Goal: Information Seeking & Learning: Find contact information

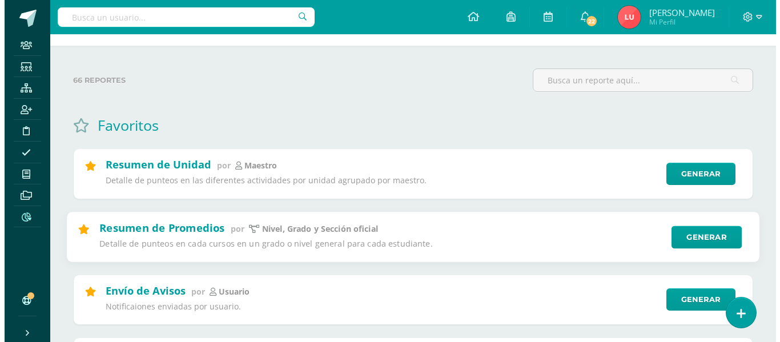
scroll to position [41, 0]
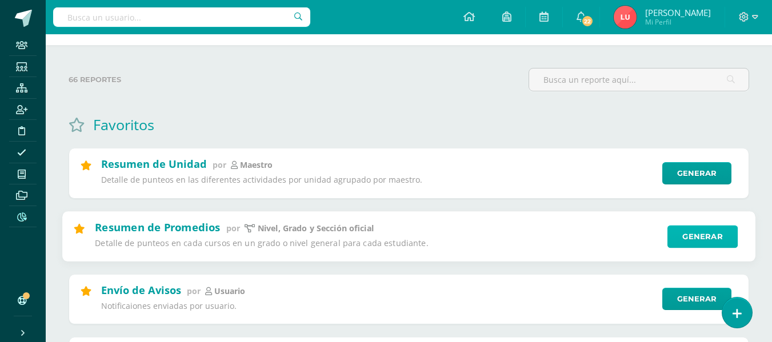
click at [673, 231] on link "Generar" at bounding box center [702, 236] width 70 height 23
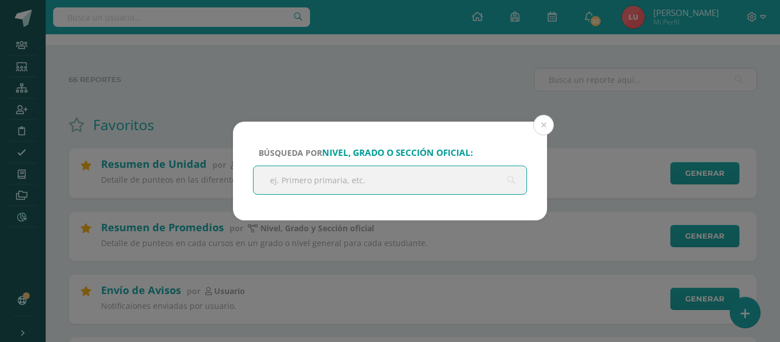
click at [326, 183] on input "text" at bounding box center [390, 180] width 273 height 28
type input "b"
type input "primaria"
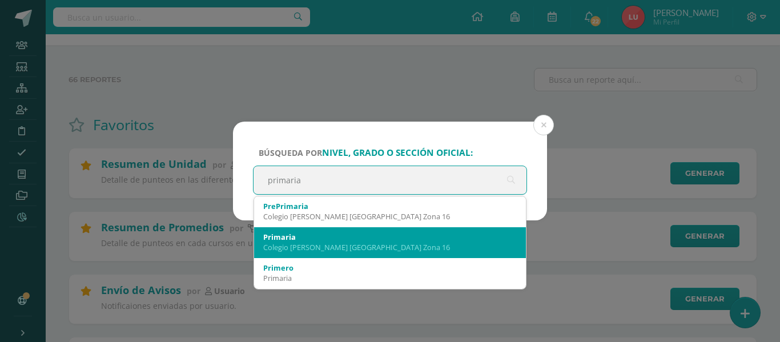
click at [282, 234] on div "Primaria" at bounding box center [390, 237] width 254 height 10
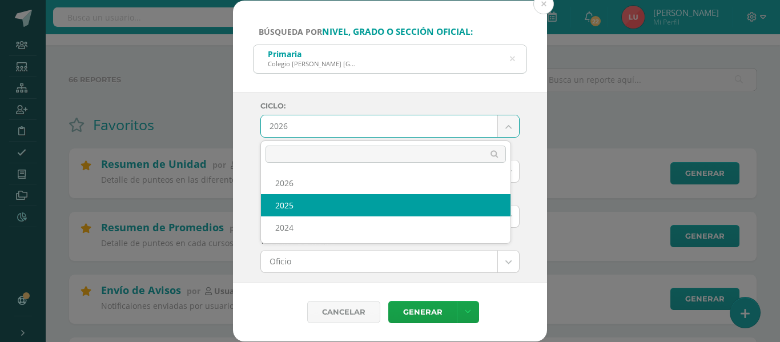
select select "3"
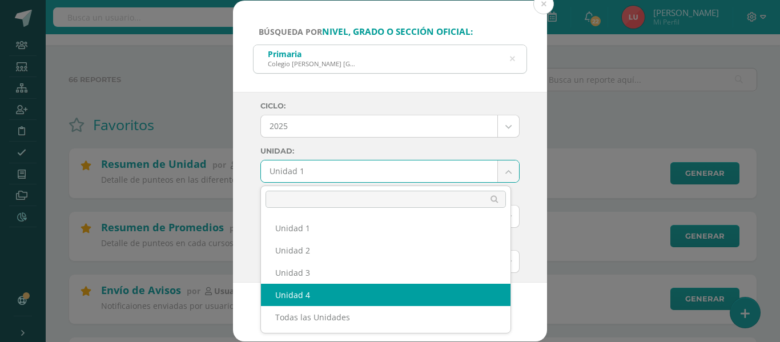
select select "Unidad 4"
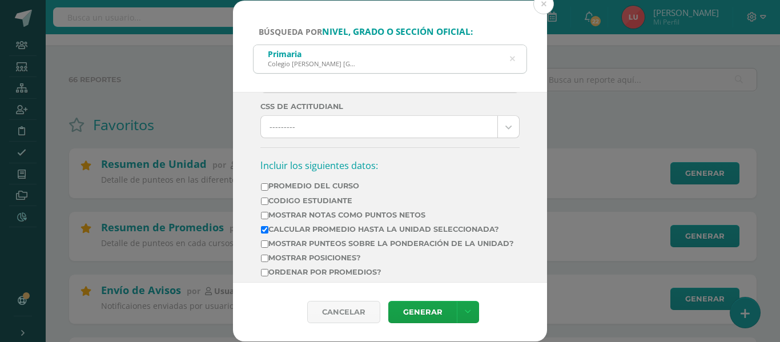
scroll to position [321, 0]
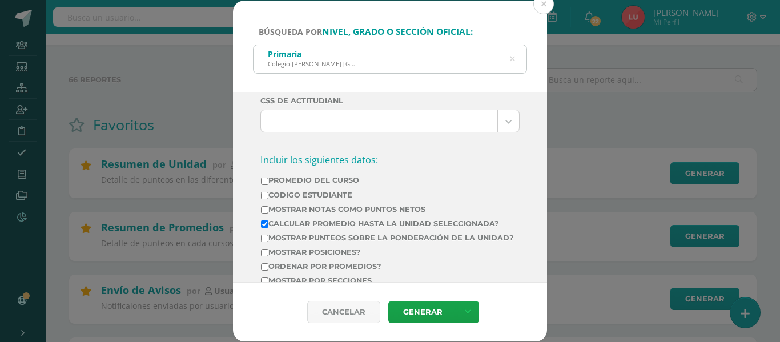
click at [346, 206] on label "Mostrar Notas Como Puntos Netos" at bounding box center [387, 209] width 253 height 9
click at [269, 206] on input "Mostrar Notas Como Puntos Netos" at bounding box center [264, 209] width 7 height 7
checkbox input "true"
click at [317, 219] on label "Calcular promedio hasta la unidad seleccionada?" at bounding box center [387, 223] width 253 height 9
click at [269, 221] on input "Calcular promedio hasta la unidad seleccionada?" at bounding box center [264, 224] width 7 height 7
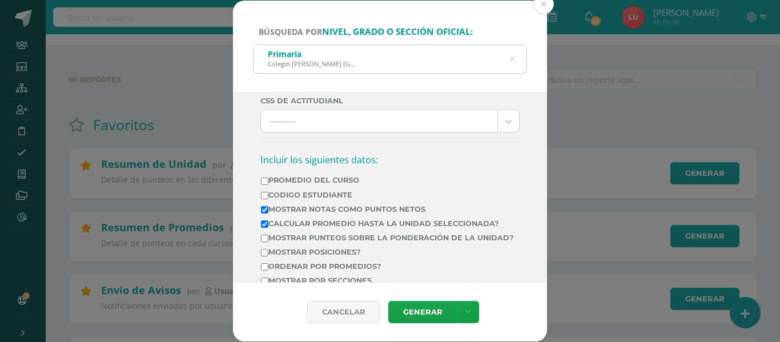
checkbox input "false"
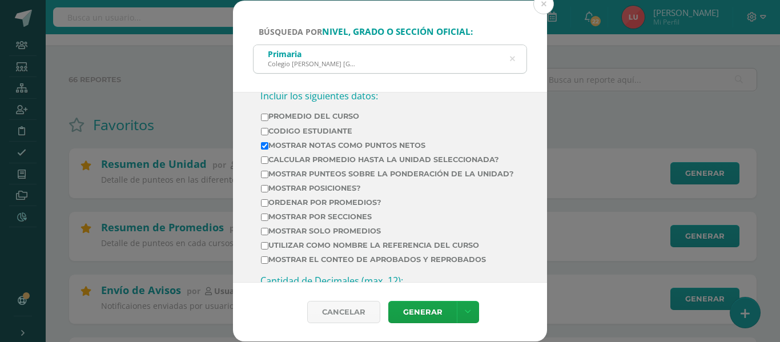
scroll to position [386, 0]
click at [284, 220] on label "Mostrar por secciones" at bounding box center [387, 215] width 253 height 9
click at [269, 220] on input "Mostrar por secciones" at bounding box center [264, 216] width 7 height 7
checkbox input "true"
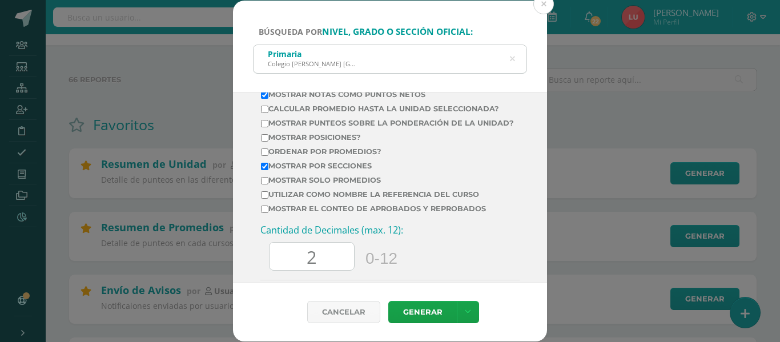
scroll to position [445, 0]
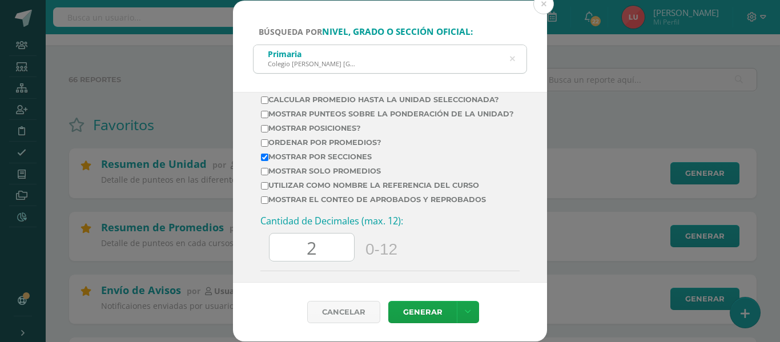
drag, startPoint x: 318, startPoint y: 252, endPoint x: 194, endPoint y: 255, distance: 123.5
click at [194, 255] on div "Búsqueda por nivel, grado o sección oficial: Primaria Colegio Cristiano Bilingü…" at bounding box center [390, 171] width 771 height 341
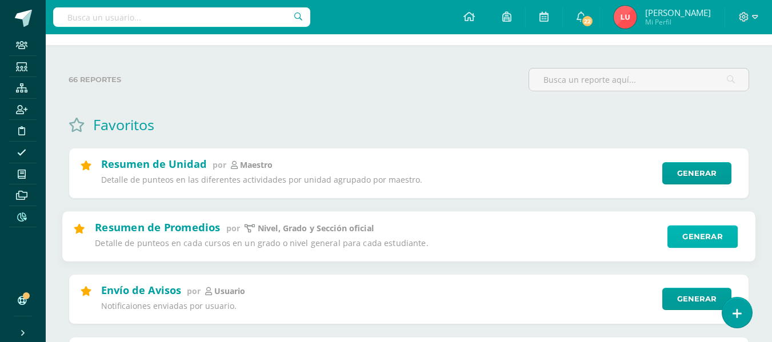
click at [685, 235] on link "Generar" at bounding box center [702, 236] width 70 height 23
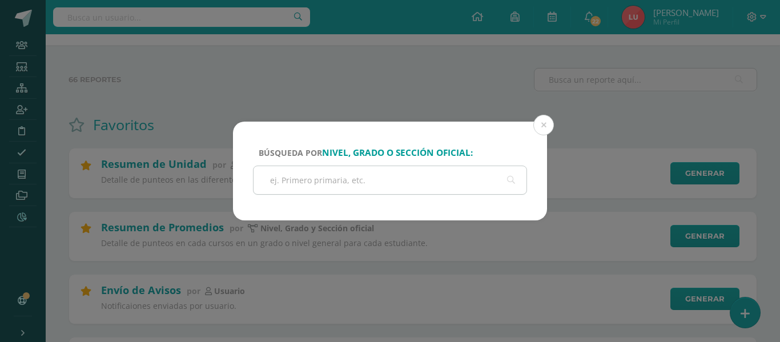
click at [310, 178] on input "text" at bounding box center [390, 180] width 273 height 28
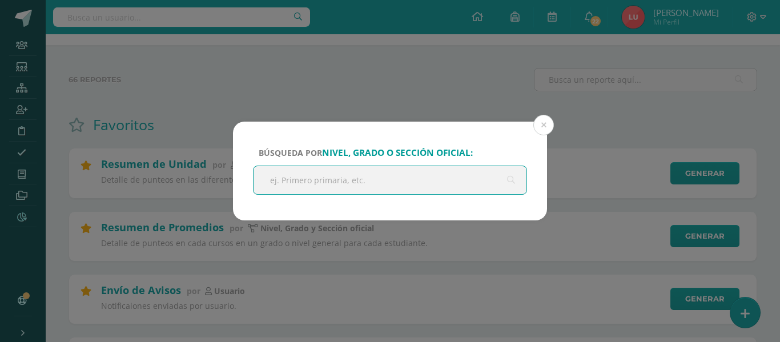
type input "e"
type input "primari"
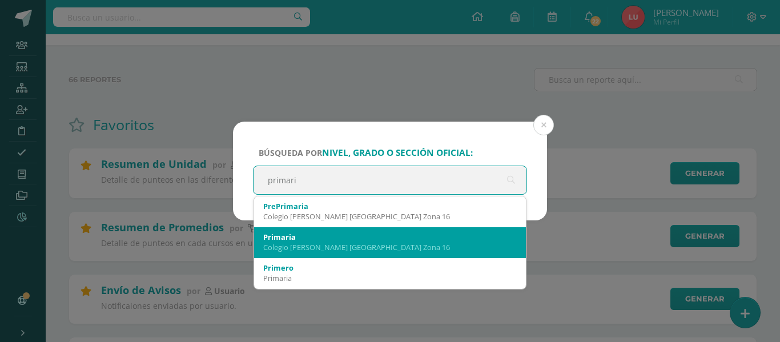
click at [276, 234] on div "Primaria" at bounding box center [390, 237] width 254 height 10
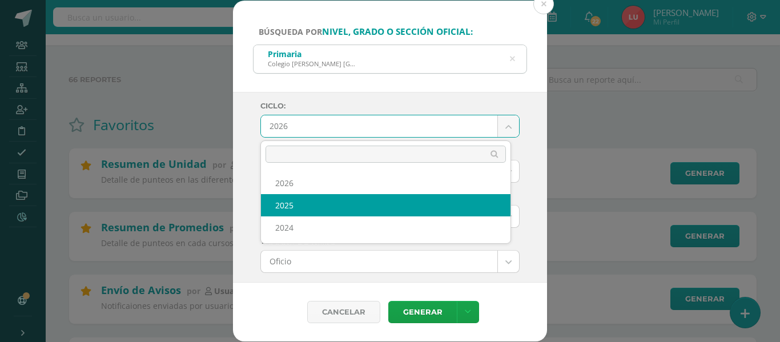
select select "3"
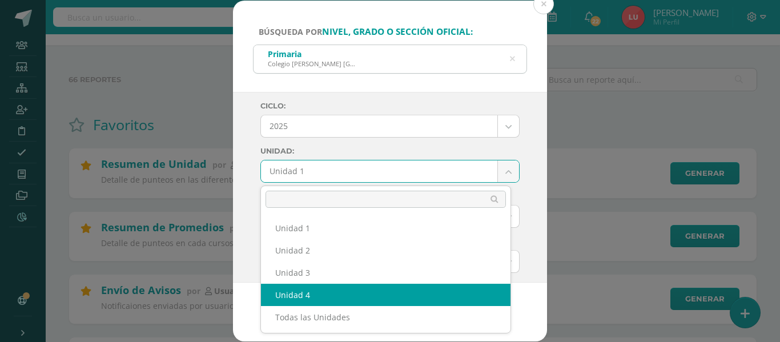
select select "Unidad 4"
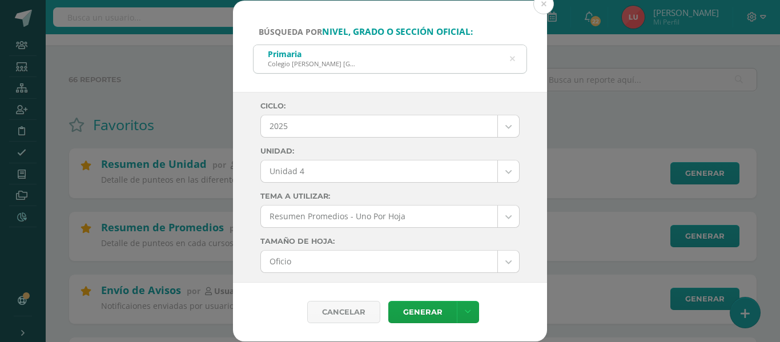
click at [240, 204] on div "Ciclo: 2025 2026 2025 2024 Unidad: Unidad 4 Unidad 1 Unidad 2 Unidad 3 Unidad 4…" at bounding box center [390, 187] width 314 height 191
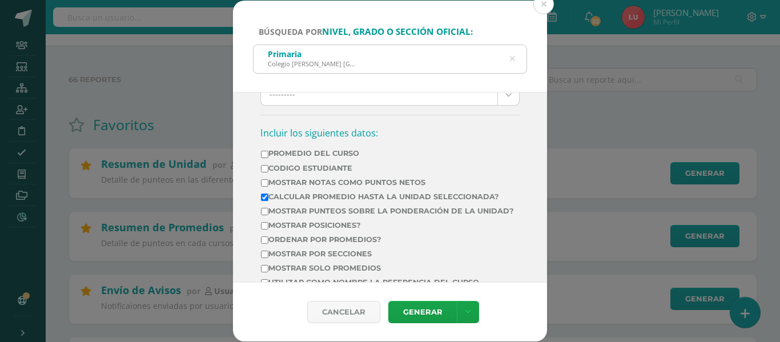
scroll to position [352, 0]
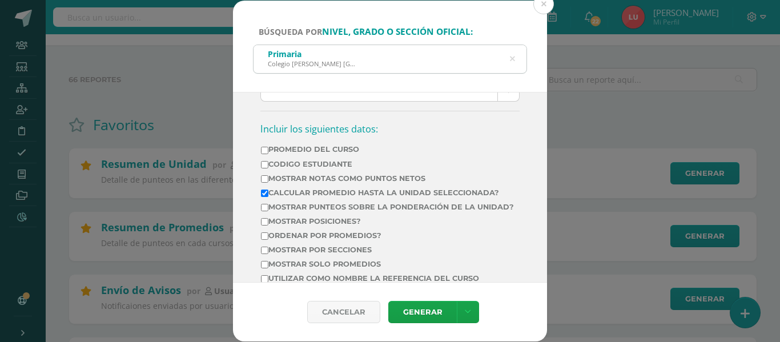
click at [374, 174] on label "Mostrar Notas Como Puntos Netos" at bounding box center [387, 178] width 253 height 9
click at [269, 175] on input "Mostrar Notas Como Puntos Netos" at bounding box center [264, 178] width 7 height 7
checkbox input "true"
click at [347, 189] on label "Calcular promedio hasta la unidad seleccionada?" at bounding box center [387, 193] width 253 height 9
click at [269, 190] on input "Calcular promedio hasta la unidad seleccionada?" at bounding box center [264, 193] width 7 height 7
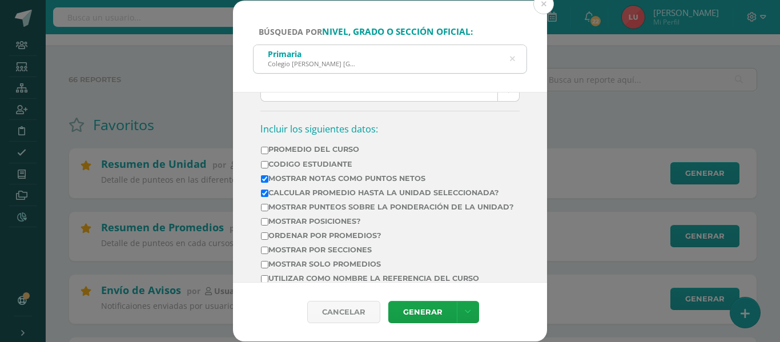
checkbox input "false"
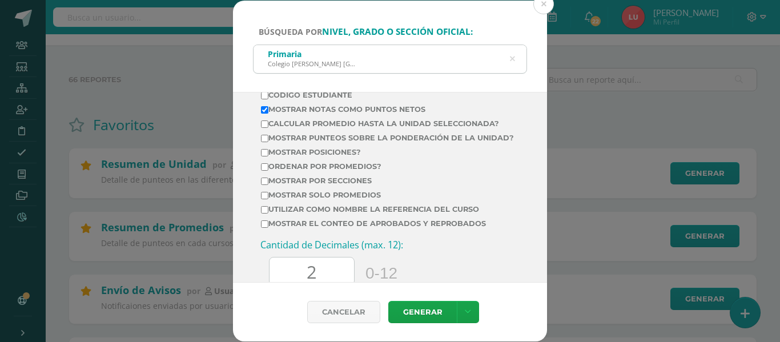
click at [341, 176] on td "Ordenar por promedios?" at bounding box center [388, 169] width 254 height 14
click at [319, 176] on td "Ordenar por promedios?" at bounding box center [388, 169] width 254 height 14
click at [314, 185] on label "Mostrar por secciones" at bounding box center [387, 181] width 253 height 9
click at [269, 185] on input "Mostrar por secciones" at bounding box center [264, 181] width 7 height 7
checkbox input "true"
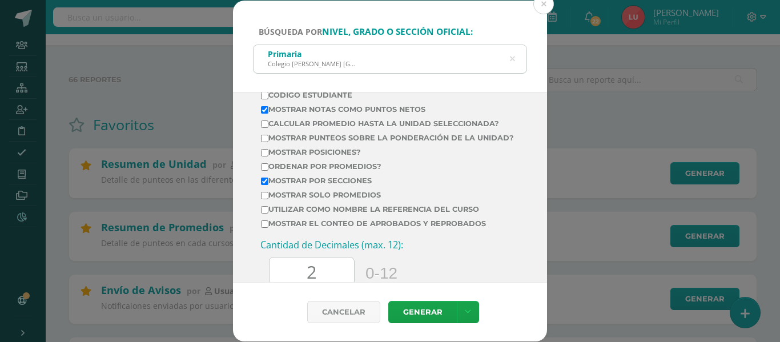
scroll to position [469, 0]
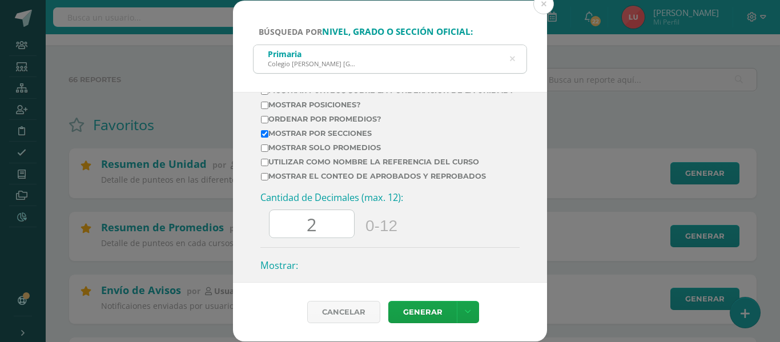
drag, startPoint x: 316, startPoint y: 240, endPoint x: 258, endPoint y: 237, distance: 58.3
click at [258, 237] on div "Ciclo: 2025 2026 2025 2024 Unidad: Unidad 4 Unidad 1 Unidad 2 Unidad 3 Unidad 4…" at bounding box center [390, 187] width 314 height 191
type input "0"
click at [435, 311] on link "Generar" at bounding box center [423, 312] width 69 height 22
click at [514, 53] on icon at bounding box center [512, 59] width 5 height 29
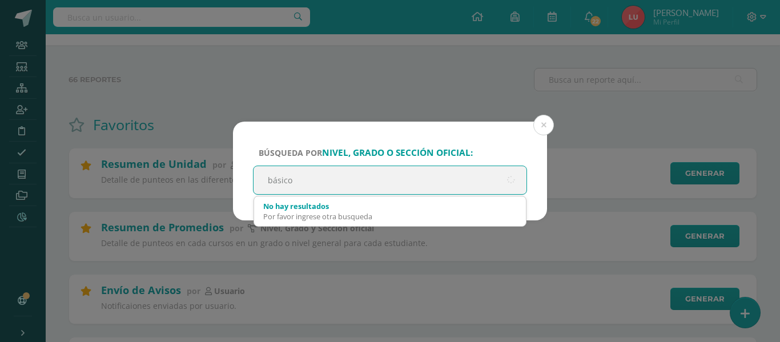
type input "básicos"
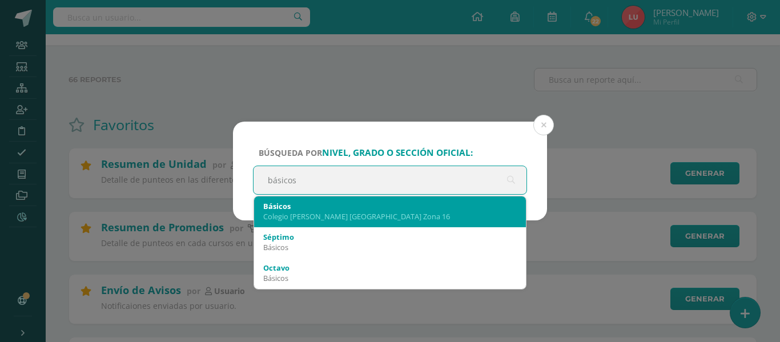
click at [330, 230] on div "Séptimo Básicos" at bounding box center [390, 242] width 254 height 30
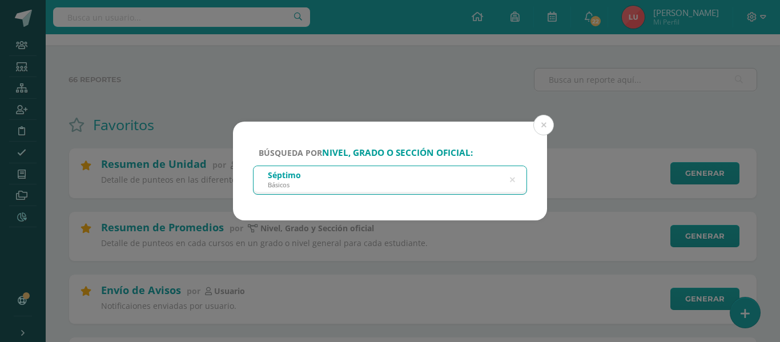
click at [518, 179] on div "Séptimo Básicos" at bounding box center [390, 179] width 273 height 26
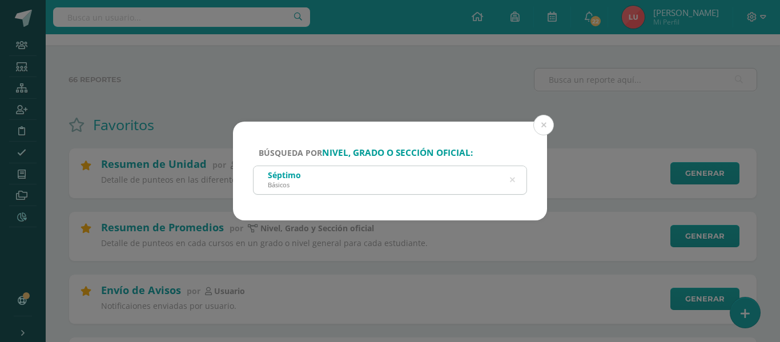
click at [514, 179] on icon at bounding box center [512, 180] width 5 height 29
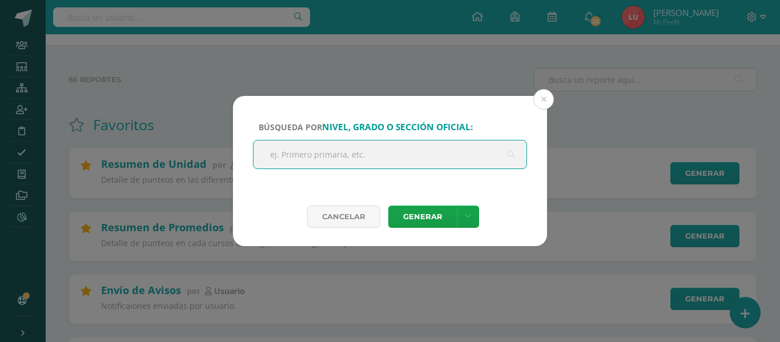
click at [421, 155] on input "text" at bounding box center [390, 155] width 273 height 28
type input "básicos"
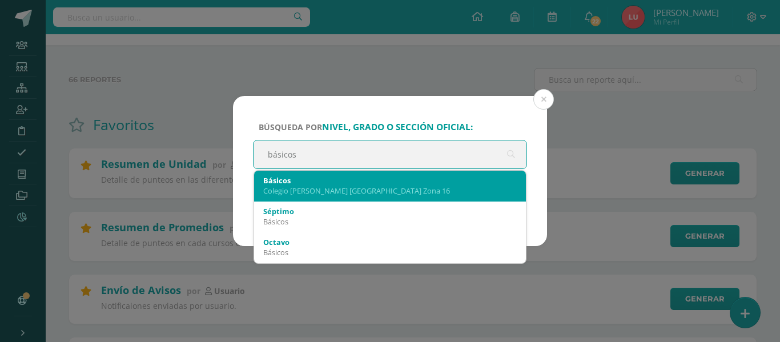
click at [365, 197] on div "Básicos Colegio Cristiano Bilingüe El Shaddai Zona 16" at bounding box center [390, 186] width 254 height 30
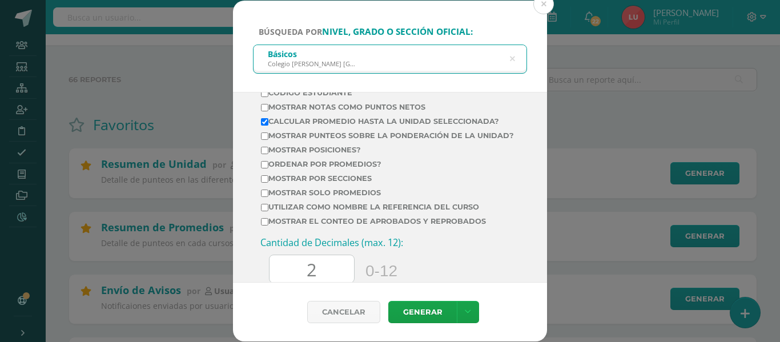
click at [406, 102] on td "Mostrar Notas Como Puntos Netos" at bounding box center [388, 109] width 254 height 14
click at [368, 107] on label "Mostrar Notas Como Puntos Netos" at bounding box center [387, 107] width 253 height 9
click at [269, 107] on input "Mostrar Notas Como Puntos Netos" at bounding box center [264, 107] width 7 height 7
checkbox input "true"
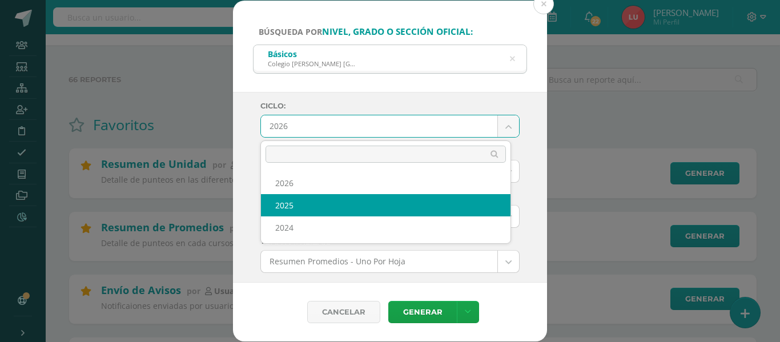
select select "3"
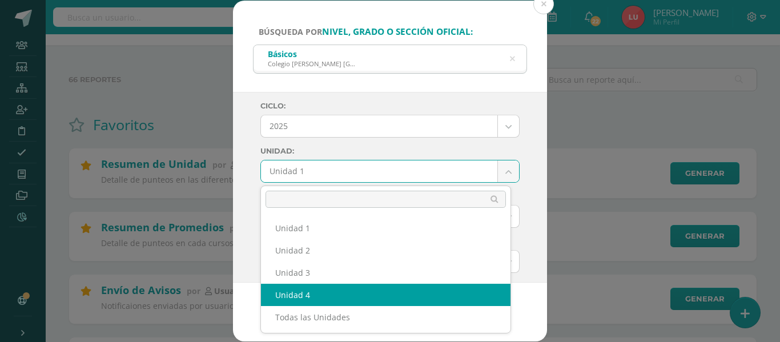
select select "Unidad 4"
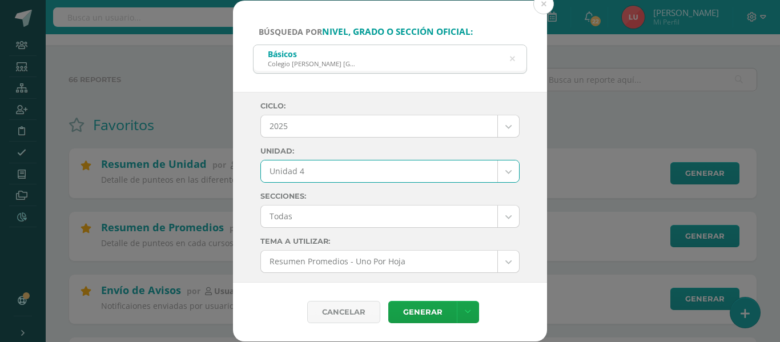
click at [243, 189] on div "Ciclo: 2025 2026 2025 2024 Unidad: Unidad 4 Unidad 1 Unidad 2 Unidad 3 Unidad 4…" at bounding box center [390, 187] width 314 height 191
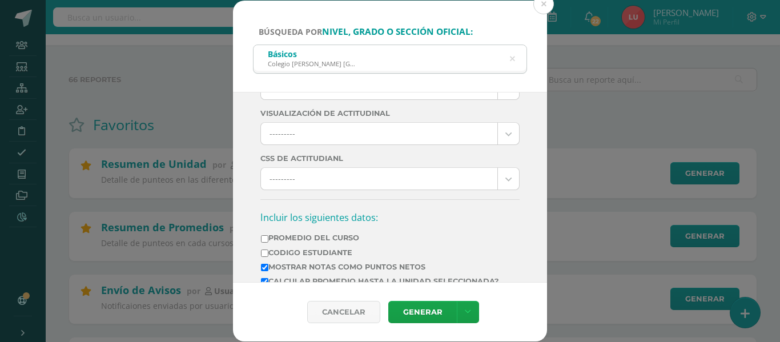
scroll to position [323, 0]
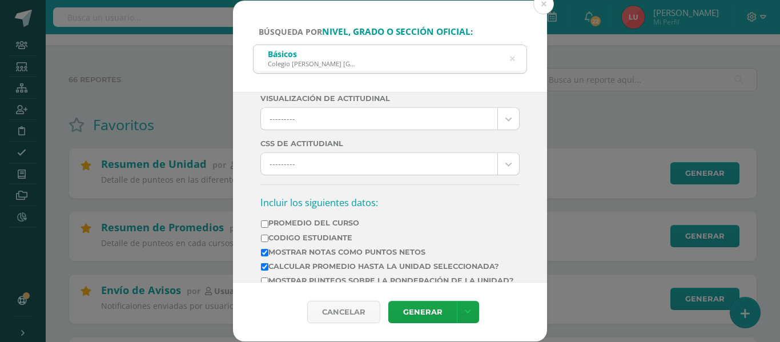
click at [289, 261] on td "Mostrar Notas Como Puntos Netos" at bounding box center [388, 254] width 254 height 14
click at [277, 266] on label "Calcular promedio hasta la unidad seleccionada?" at bounding box center [387, 266] width 253 height 9
click at [269, 266] on input "Calcular promedio hasta la unidad seleccionada?" at bounding box center [264, 266] width 7 height 7
checkbox input "false"
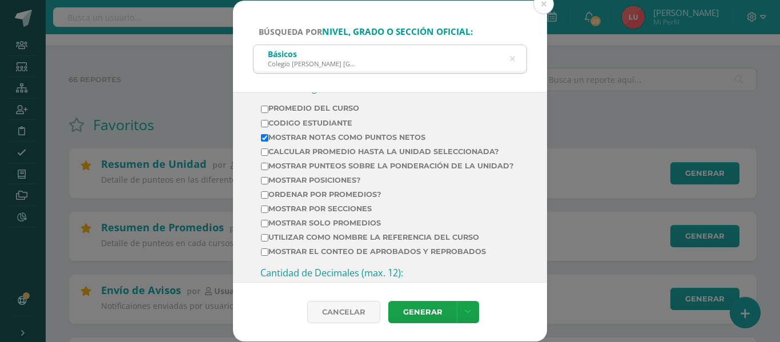
scroll to position [439, 0]
click at [318, 213] on label "Mostrar por secciones" at bounding box center [387, 208] width 253 height 9
click at [269, 213] on input "Mostrar por secciones" at bounding box center [264, 208] width 7 height 7
checkbox input "true"
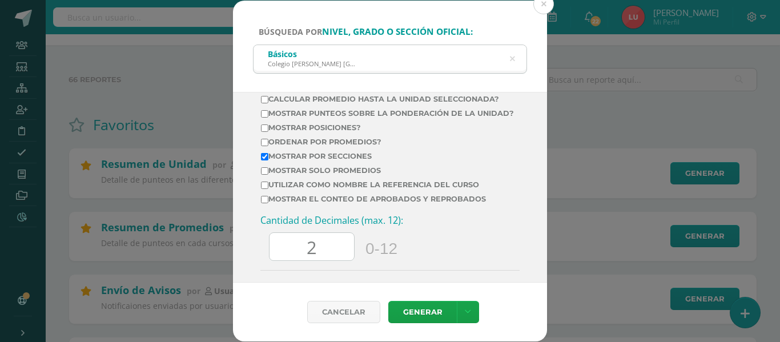
scroll to position [493, 0]
drag, startPoint x: 337, startPoint y: 251, endPoint x: 290, endPoint y: 260, distance: 48.2
click at [290, 259] on input "2" at bounding box center [312, 245] width 85 height 28
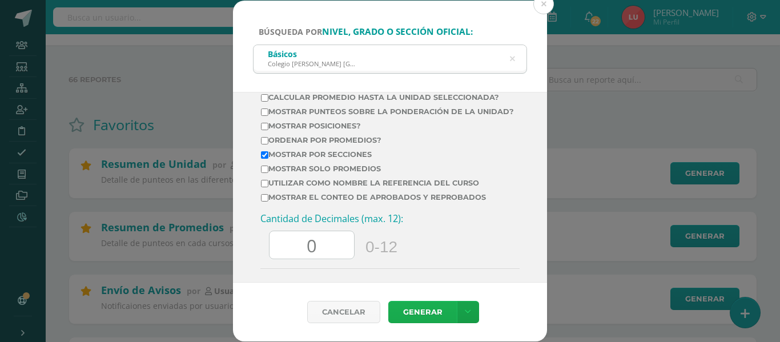
type input "0"
click at [418, 319] on link "Generar" at bounding box center [423, 312] width 69 height 22
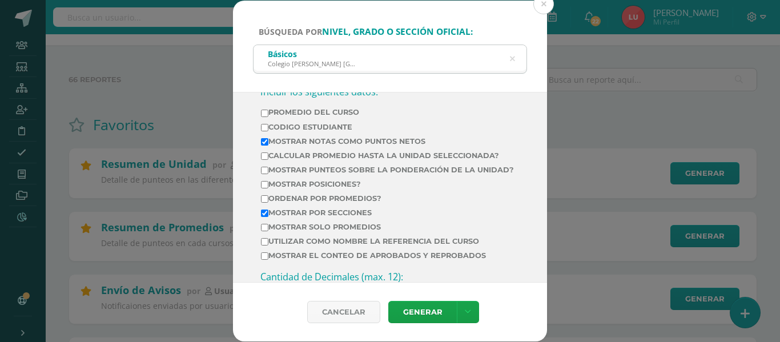
scroll to position [451, 0]
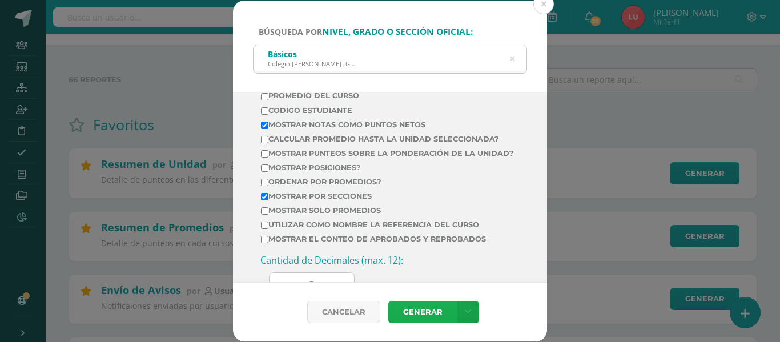
click at [411, 307] on link "Generar" at bounding box center [423, 312] width 69 height 22
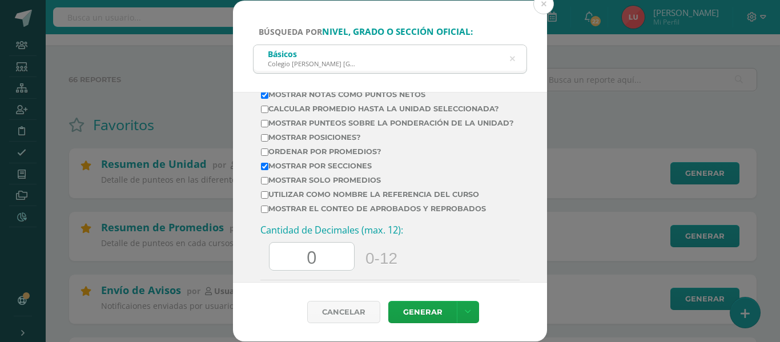
scroll to position [485, 0]
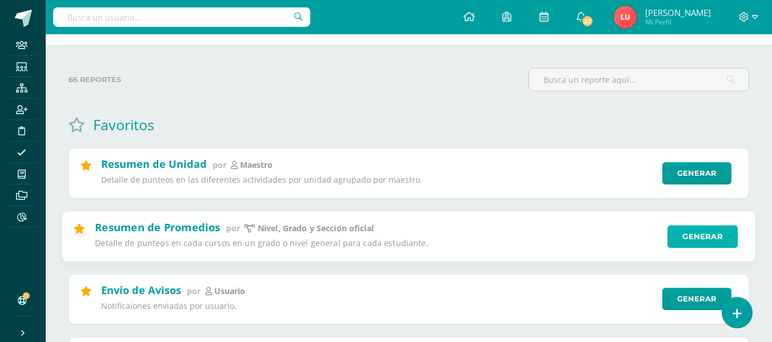
click at [711, 231] on link "Generar" at bounding box center [702, 236] width 70 height 23
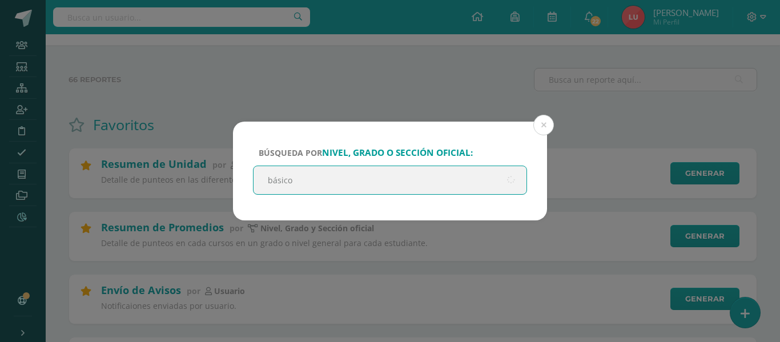
type input "básicos"
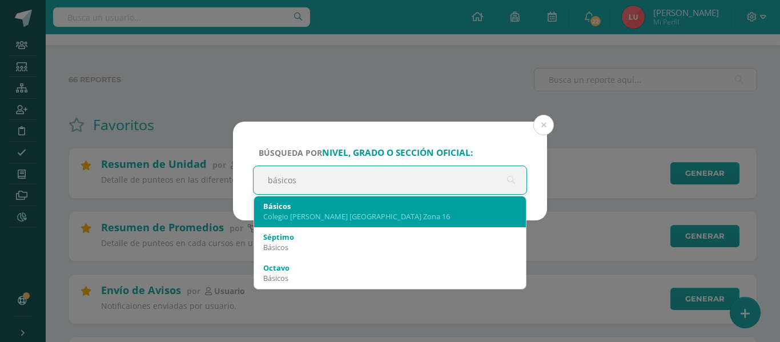
click at [311, 204] on div "Básicos" at bounding box center [390, 206] width 254 height 10
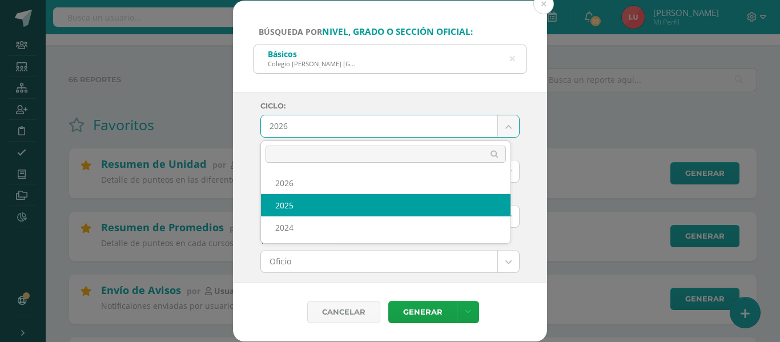
select select "3"
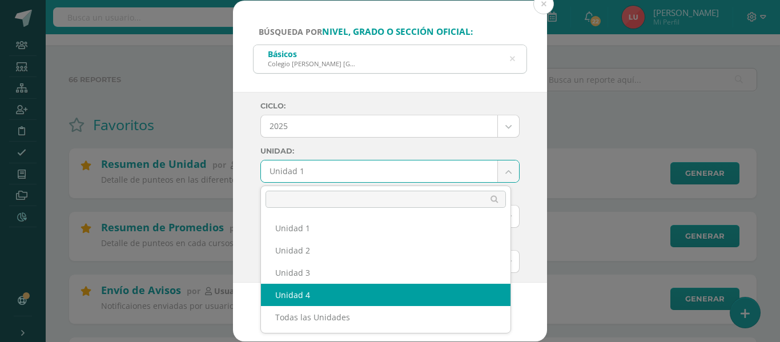
select select "Unidad 4"
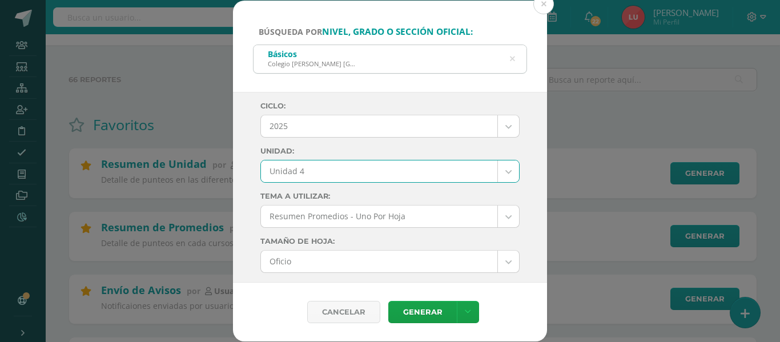
click at [239, 222] on div "Ciclo: 2025 2026 2025 2024 Unidad: Unidad 4 Unidad 1 Unidad 2 Unidad 3 Unidad 4…" at bounding box center [390, 187] width 314 height 191
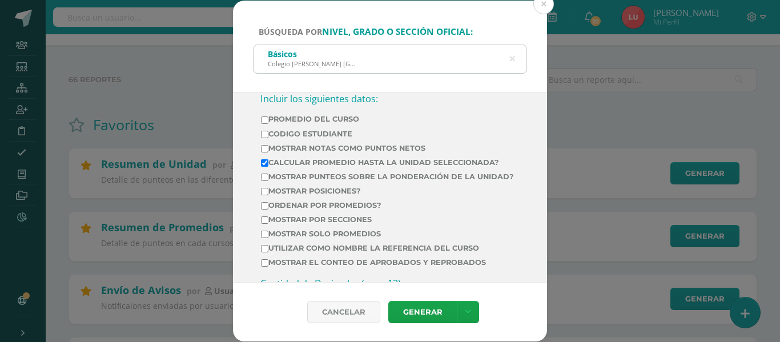
scroll to position [383, 0]
click at [331, 149] on label "Mostrar Notas Como Puntos Netos" at bounding box center [387, 147] width 253 height 9
click at [269, 149] on input "Mostrar Notas Como Puntos Netos" at bounding box center [264, 148] width 7 height 7
checkbox input "true"
click at [299, 159] on label "Calcular promedio hasta la unidad seleccionada?" at bounding box center [387, 162] width 253 height 9
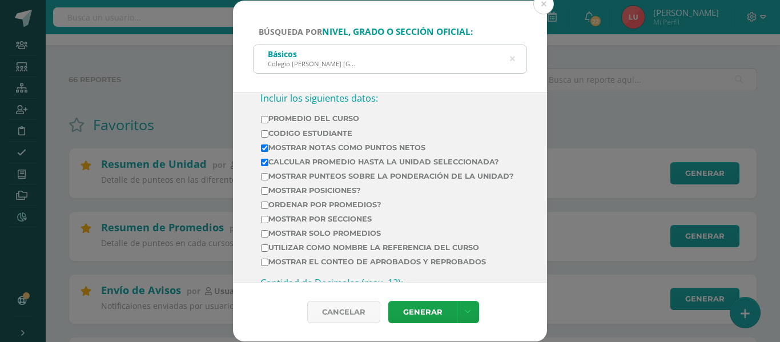
click at [269, 159] on input "Calcular promedio hasta la unidad seleccionada?" at bounding box center [264, 162] width 7 height 7
checkbox input "false"
click at [274, 223] on label "Mostrar por secciones" at bounding box center [387, 219] width 253 height 9
click at [269, 223] on input "Mostrar por secciones" at bounding box center [264, 219] width 7 height 7
checkbox input "true"
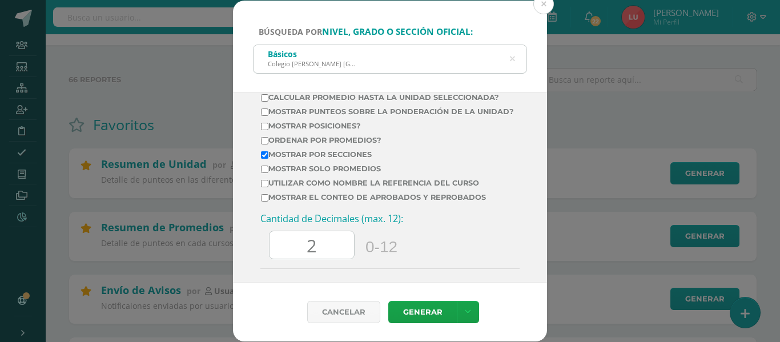
scroll to position [462, 0]
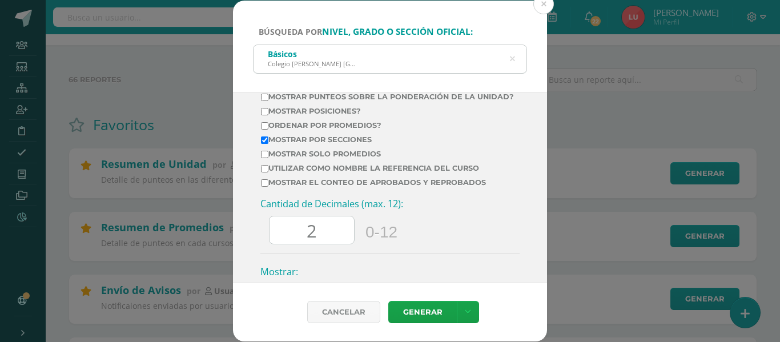
drag, startPoint x: 330, startPoint y: 250, endPoint x: 294, endPoint y: 248, distance: 35.5
click at [294, 245] on input "2" at bounding box center [312, 231] width 85 height 28
type input "0"
click at [411, 310] on link "Generar" at bounding box center [423, 312] width 69 height 22
click at [513, 55] on icon at bounding box center [512, 59] width 5 height 29
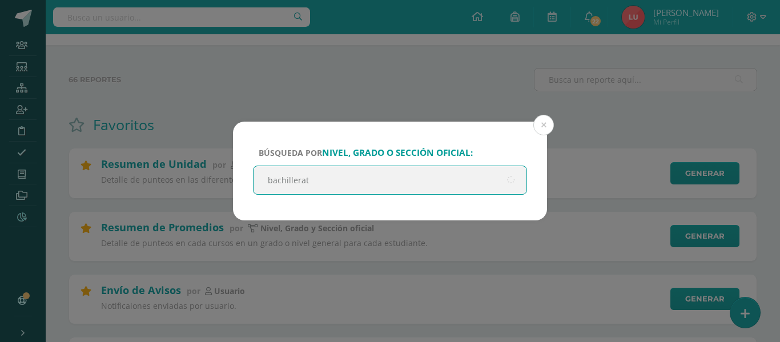
type input "bachillerato"
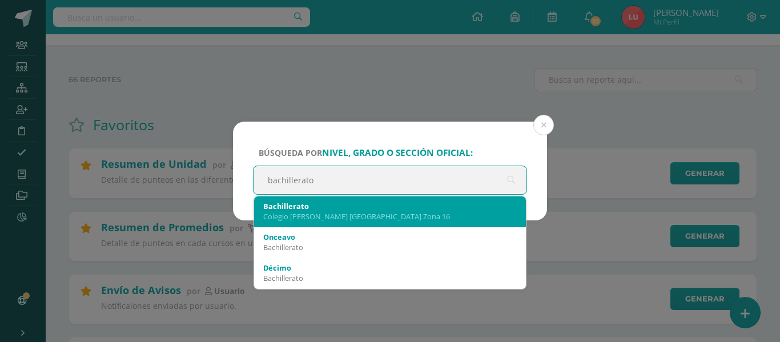
click at [316, 206] on div "Bachillerato" at bounding box center [390, 206] width 254 height 10
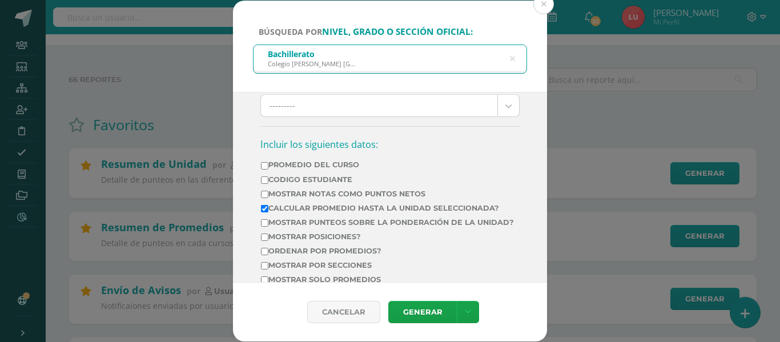
scroll to position [334, 0]
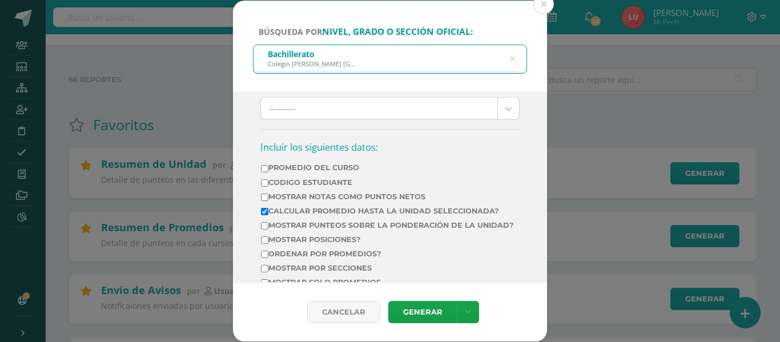
click at [328, 195] on label "Mostrar Notas Como Puntos Netos" at bounding box center [387, 197] width 253 height 9
click at [269, 195] on input "Mostrar Notas Como Puntos Netos" at bounding box center [264, 197] width 7 height 7
checkbox input "true"
click at [302, 207] on label "Calcular promedio hasta la unidad seleccionada?" at bounding box center [387, 211] width 253 height 9
click at [269, 208] on input "Calcular promedio hasta la unidad seleccionada?" at bounding box center [264, 211] width 7 height 7
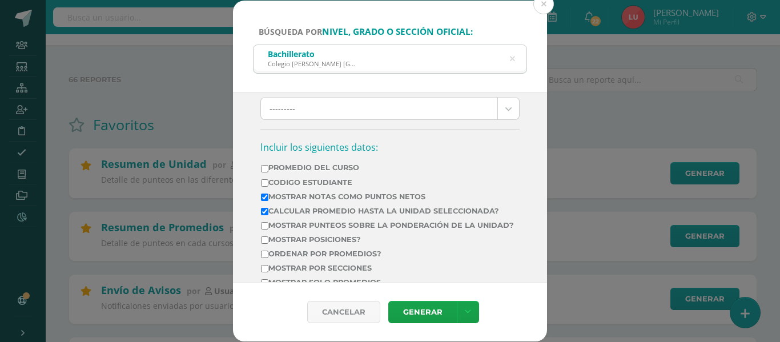
checkbox input "false"
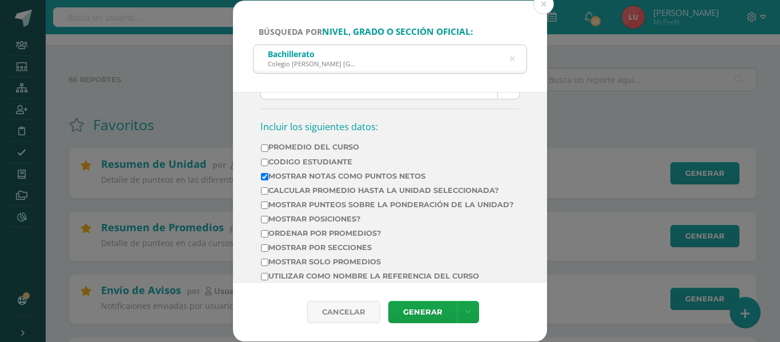
scroll to position [355, 0]
click at [277, 237] on label "Ordenar por promedios?" at bounding box center [387, 232] width 253 height 9
click at [269, 237] on input "Ordenar por promedios?" at bounding box center [264, 232] width 7 height 7
click at [304, 237] on label "Ordenar por promedios?" at bounding box center [387, 232] width 253 height 9
click at [269, 237] on input "Ordenar por promedios?" at bounding box center [264, 232] width 7 height 7
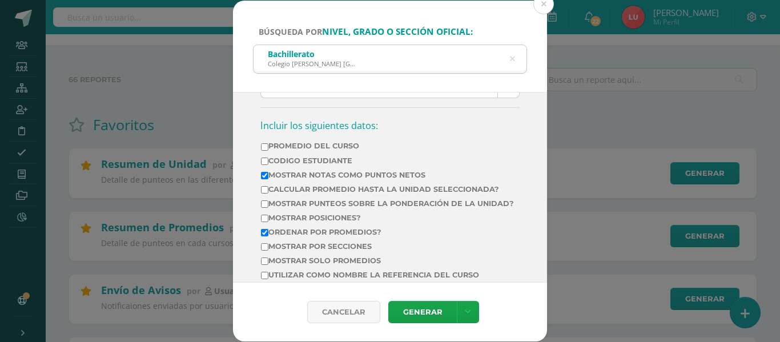
checkbox input "false"
click at [277, 256] on td "Mostrar por secciones" at bounding box center [388, 249] width 254 height 14
click at [265, 251] on input "Mostrar por secciones" at bounding box center [264, 246] width 7 height 7
checkbox input "true"
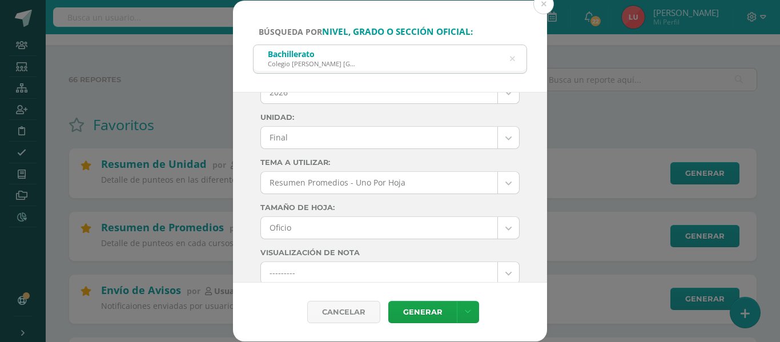
scroll to position [0, 0]
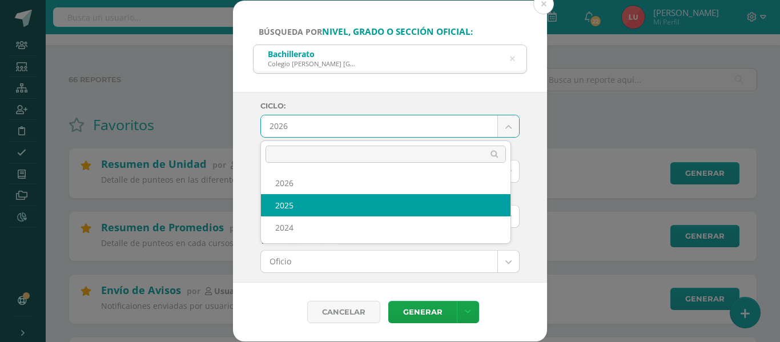
drag, startPoint x: 299, startPoint y: 190, endPoint x: 288, endPoint y: 203, distance: 17.4
select select "3"
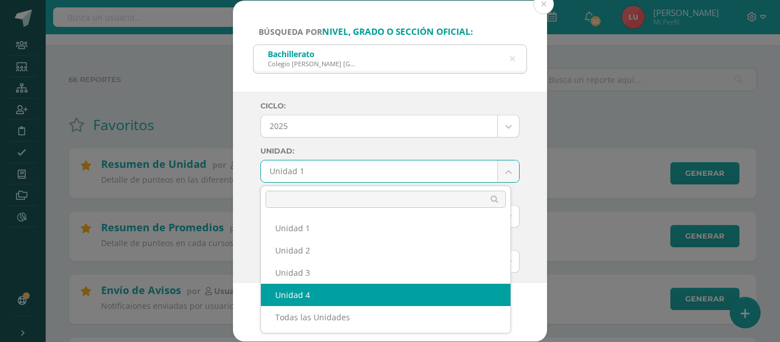
select select "Unidad 4"
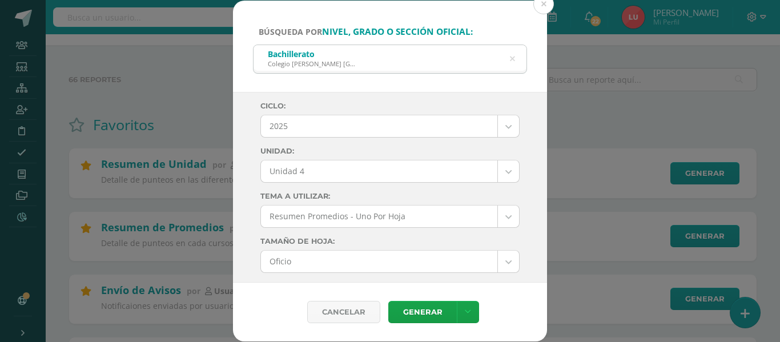
click at [238, 181] on div "Ciclo: 2025 2026 2025 2024 Unidad: Unidad 4 Unidad 1 Unidad 2 Unidad 3 Unidad 4…" at bounding box center [390, 187] width 314 height 191
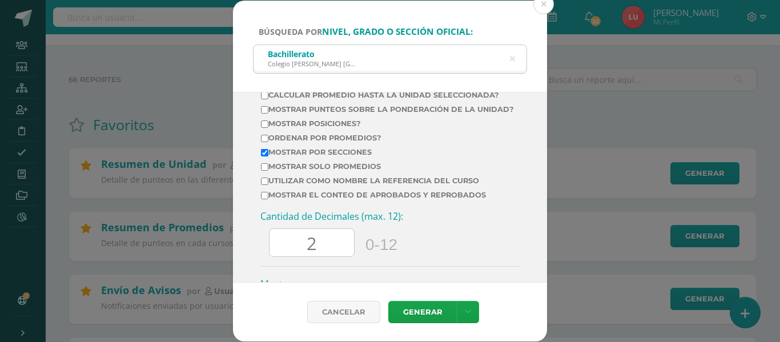
scroll to position [575, 0]
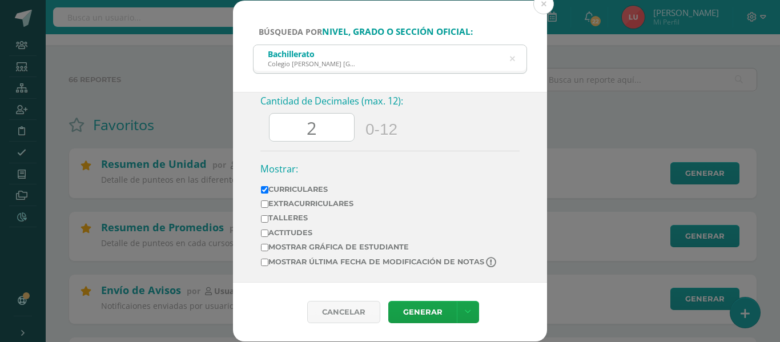
drag, startPoint x: 319, startPoint y: 130, endPoint x: 285, endPoint y: 134, distance: 34.5
click at [285, 134] on input "2" at bounding box center [312, 128] width 85 height 28
type input "0"
click at [426, 317] on link "Generar" at bounding box center [423, 312] width 69 height 22
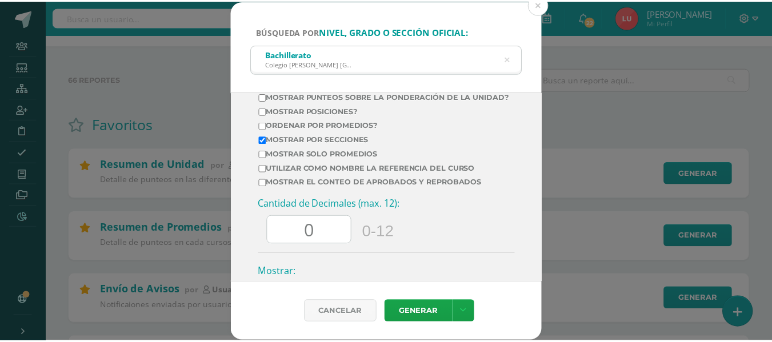
scroll to position [462, 0]
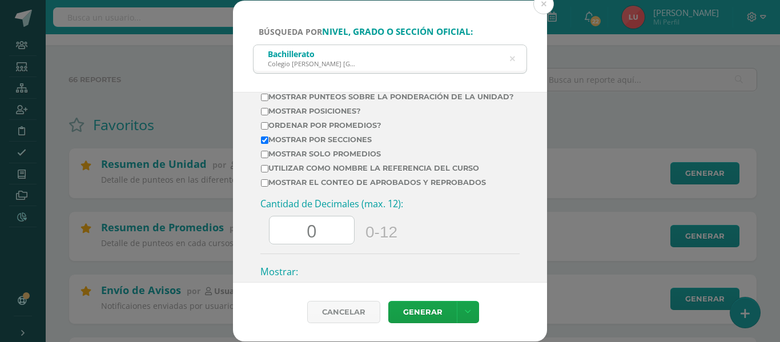
click at [10, 306] on div "Búsqueda por nivel, grado o sección oficial: Bachillerato Colegio Cristiano Bil…" at bounding box center [390, 171] width 771 height 341
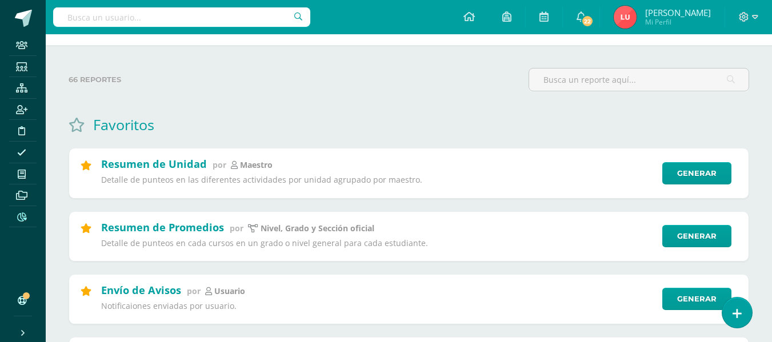
click at [22, 302] on icon at bounding box center [22, 300] width 9 height 9
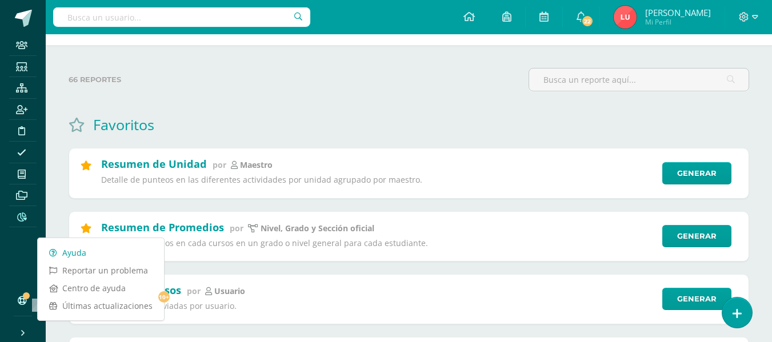
click at [93, 257] on link "Ayuda" at bounding box center [101, 253] width 126 height 18
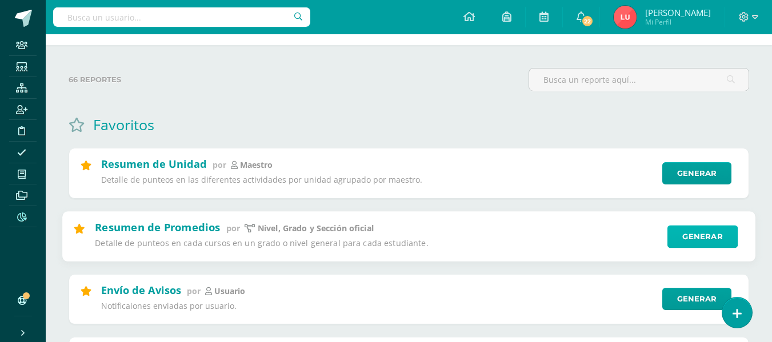
click at [687, 228] on link "Generar" at bounding box center [702, 236] width 70 height 23
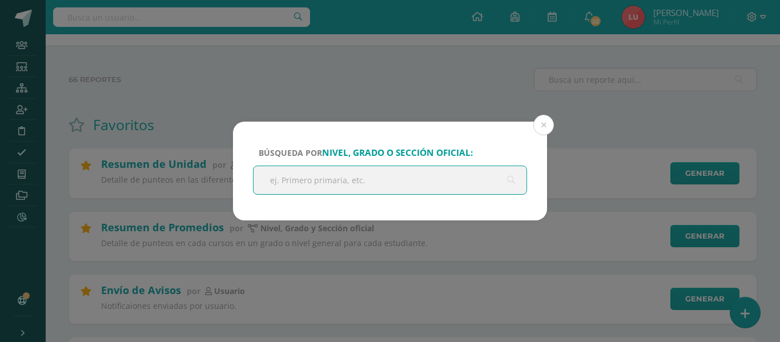
click at [418, 173] on input "text" at bounding box center [390, 180] width 273 height 28
type input "p"
type input "r"
type input "primaria"
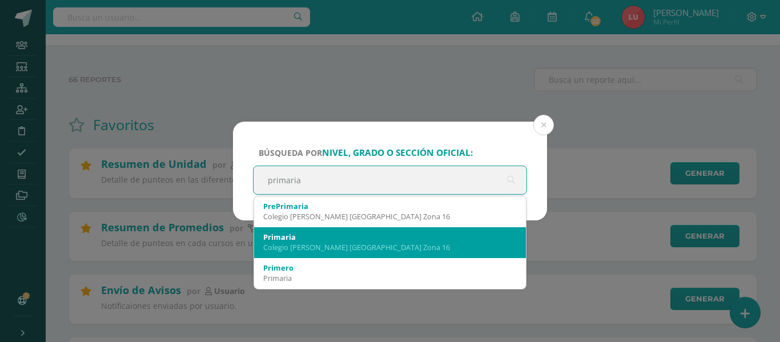
click at [334, 239] on div "Primaria" at bounding box center [390, 237] width 254 height 10
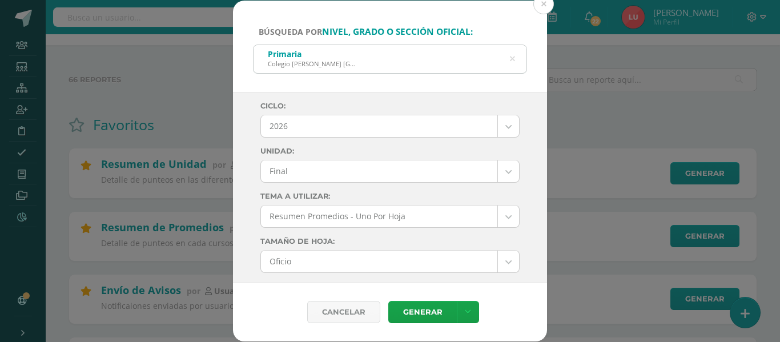
click at [118, 242] on div "Búsqueda por nivel, grado o sección oficial: Primaria Colegio Cristiano Bilingü…" at bounding box center [390, 171] width 771 height 341
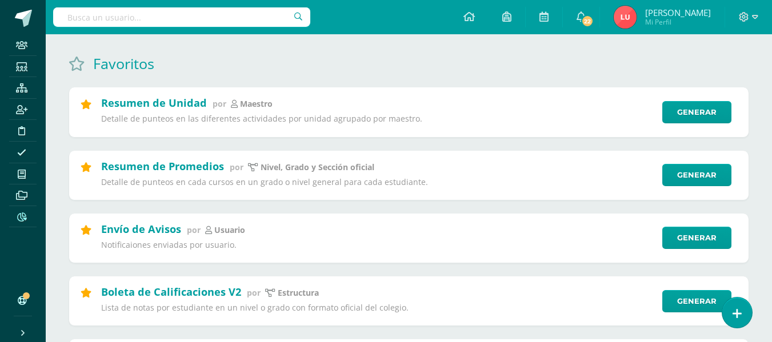
scroll to position [135, 0]
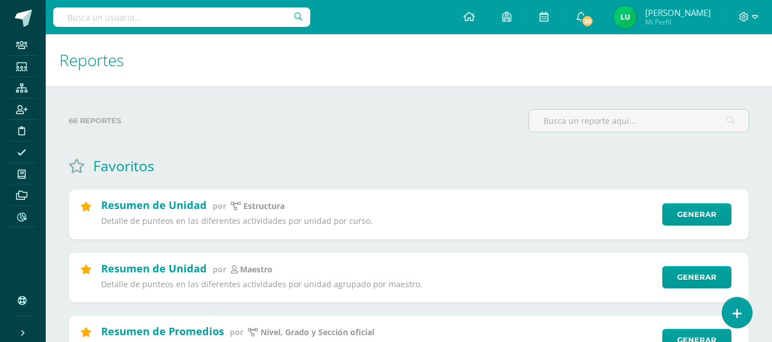
click at [163, 17] on input "text" at bounding box center [181, 16] width 257 height 19
type input "a"
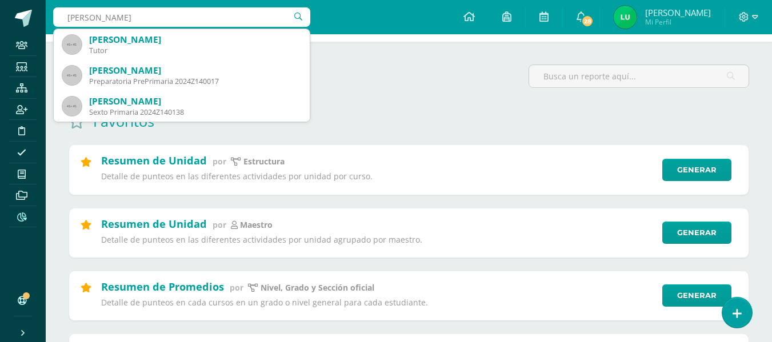
type input "camila flores"
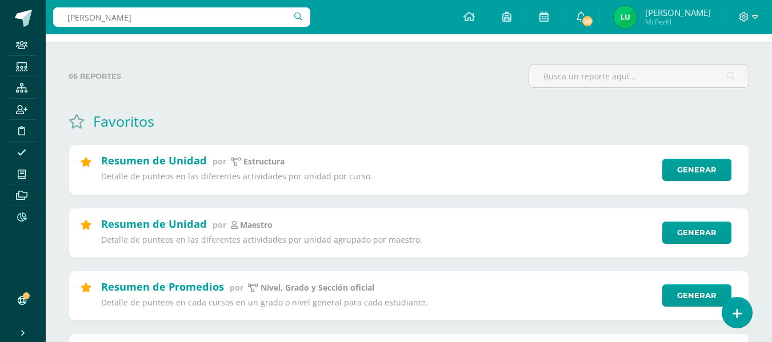
click at [137, 25] on input "camila flores" at bounding box center [181, 16] width 257 height 19
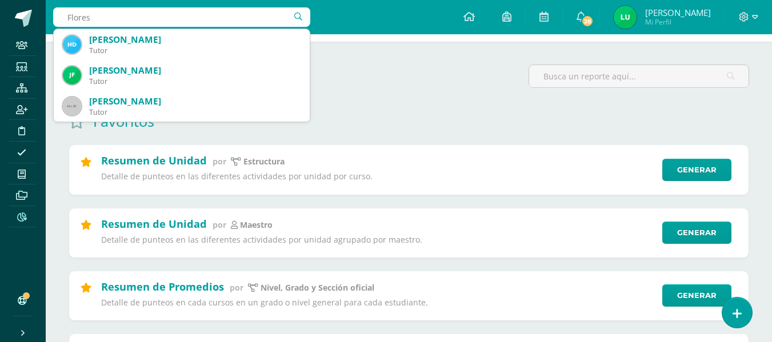
click at [137, 25] on input "Flores" at bounding box center [181, 16] width 257 height 19
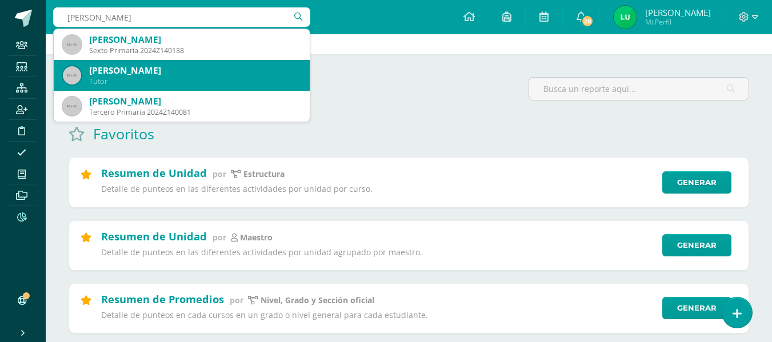
scroll to position [30, 0]
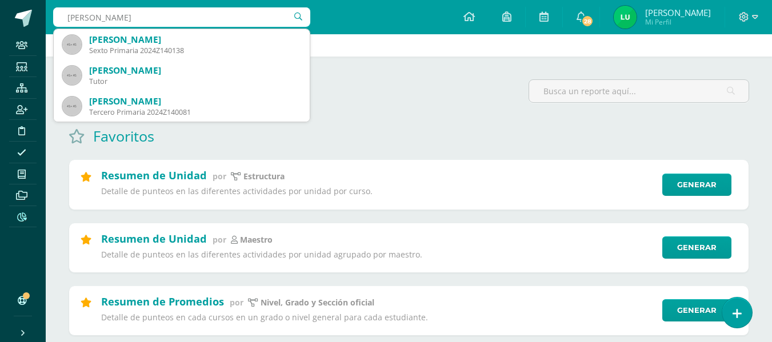
type input "Camila Flores"
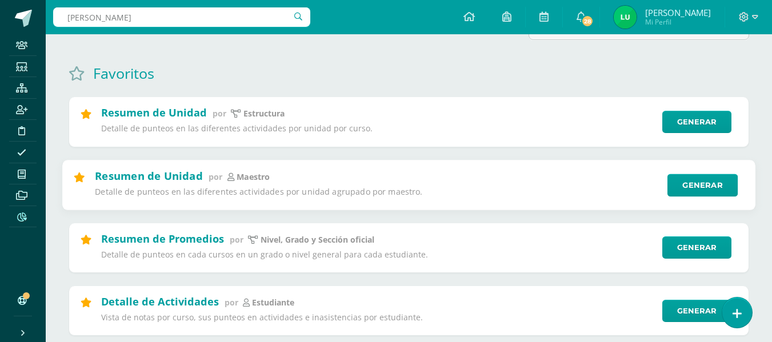
scroll to position [93, 0]
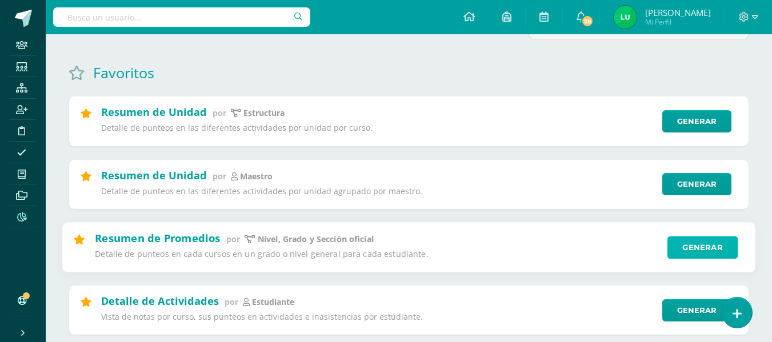
click at [677, 247] on link "Generar" at bounding box center [702, 247] width 70 height 23
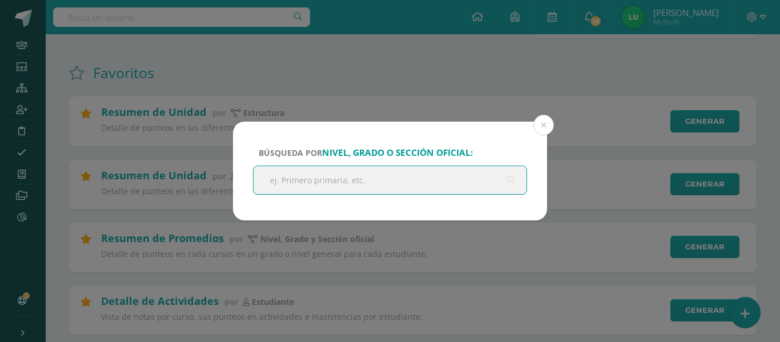
click at [367, 178] on input "text" at bounding box center [390, 180] width 273 height 28
type input "primaria"
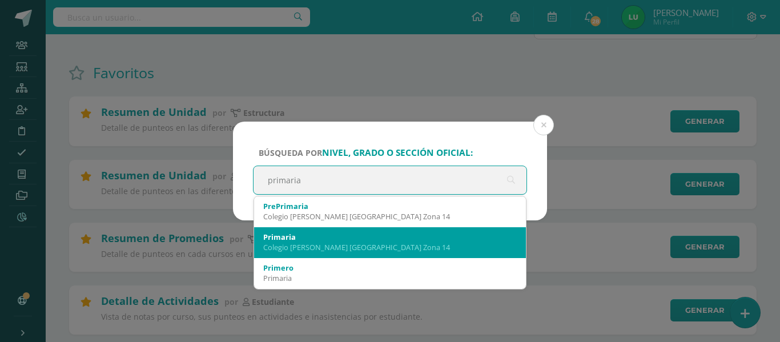
click at [287, 234] on div "Primaria" at bounding box center [390, 237] width 254 height 10
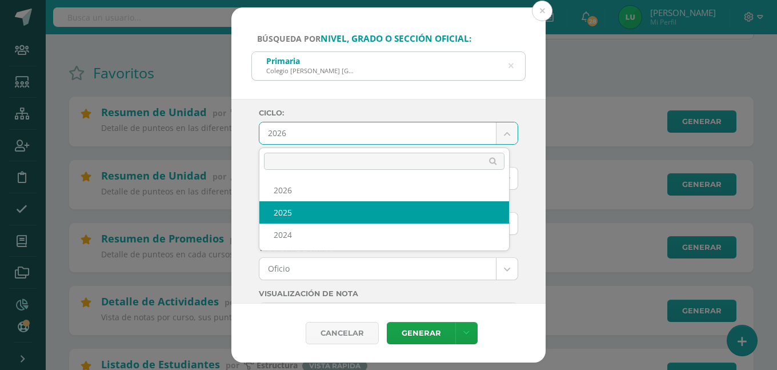
select select "4"
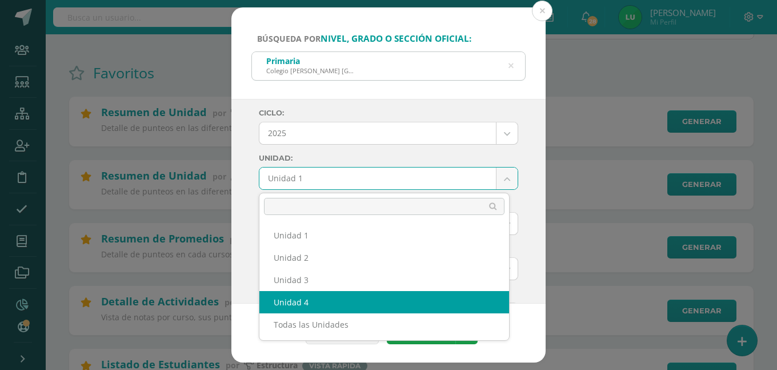
select select "Unidad 4"
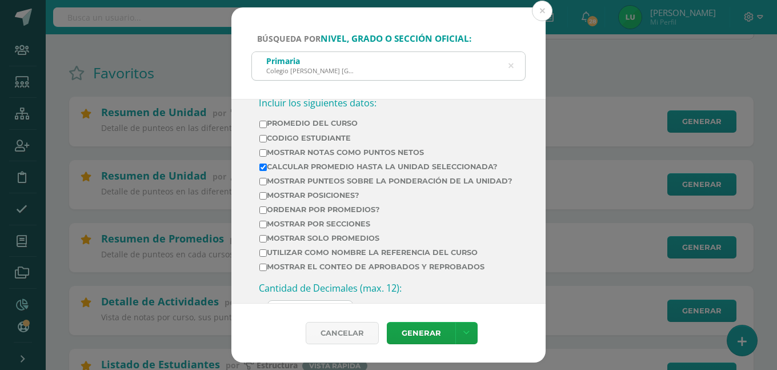
scroll to position [395, 0]
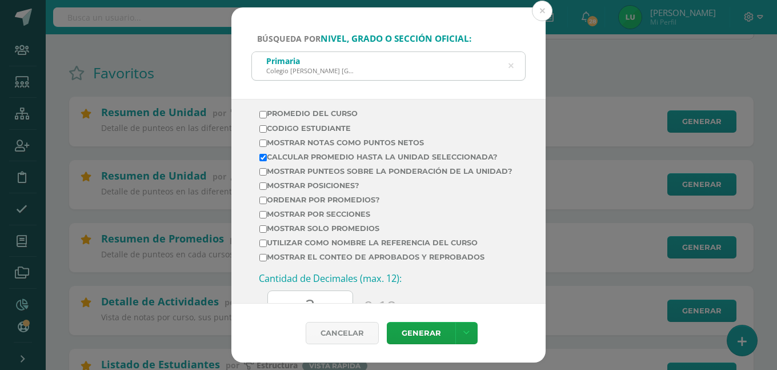
click at [319, 141] on label "Mostrar Notas Como Puntos Netos" at bounding box center [385, 142] width 253 height 9
click at [267, 141] on input "Mostrar Notas Como Puntos Netos" at bounding box center [262, 142] width 7 height 7
checkbox input "true"
click at [282, 218] on label "Mostrar por secciones" at bounding box center [385, 214] width 253 height 9
click at [267, 218] on input "Mostrar por secciones" at bounding box center [262, 214] width 7 height 7
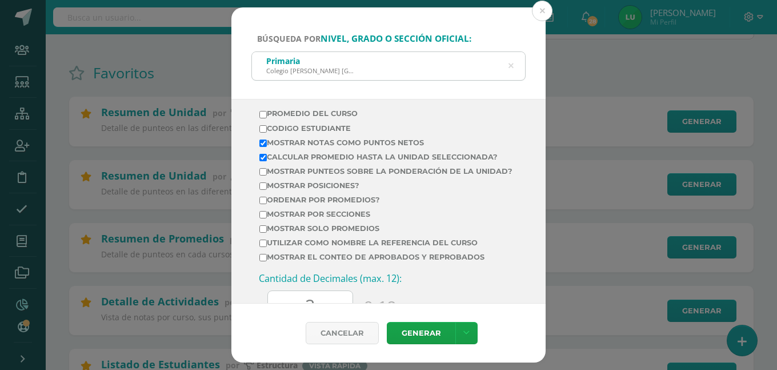
checkbox input "true"
click at [286, 156] on label "Calcular promedio hasta la unidad seleccionada?" at bounding box center [385, 157] width 253 height 9
click at [267, 156] on input "Calcular promedio hasta la unidad seleccionada?" at bounding box center [262, 157] width 7 height 7
checkbox input "false"
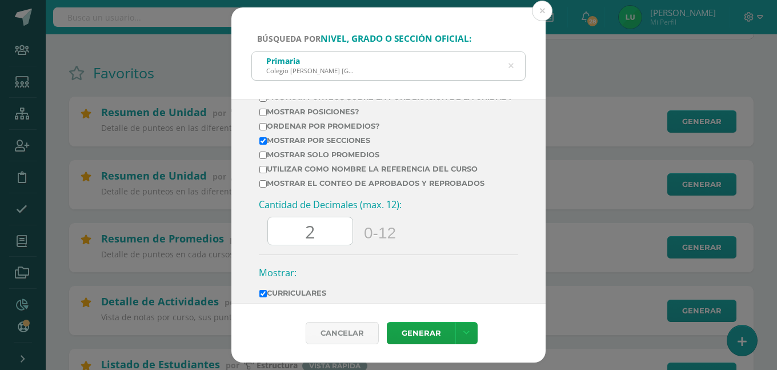
scroll to position [469, 0]
drag, startPoint x: 319, startPoint y: 238, endPoint x: 279, endPoint y: 234, distance: 39.6
click at [279, 234] on input "2" at bounding box center [310, 231] width 85 height 28
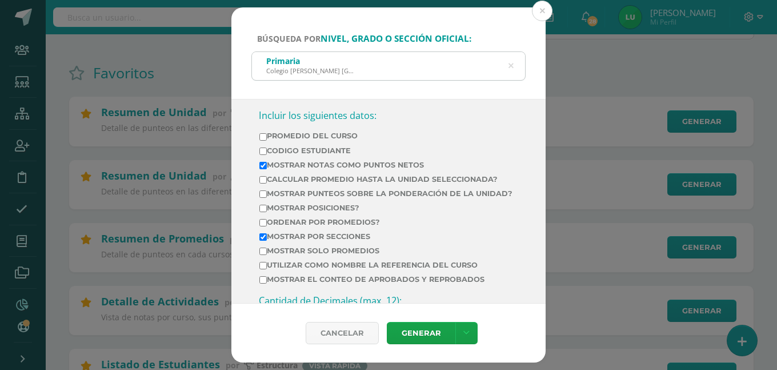
scroll to position [373, 0]
type input "0"
click at [305, 155] on td "Codigo Estudiante" at bounding box center [386, 153] width 254 height 14
click at [294, 159] on td "Codigo Estudiante" at bounding box center [386, 153] width 254 height 14
click at [287, 163] on label "Mostrar Notas Como Puntos Netos" at bounding box center [385, 165] width 253 height 9
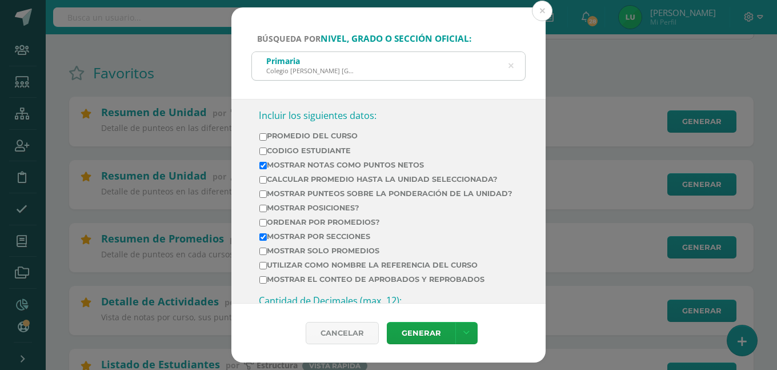
click at [267, 163] on input "Mostrar Notas Como Puntos Netos" at bounding box center [262, 165] width 7 height 7
checkbox input "false"
click at [278, 241] on label "Mostrar por secciones" at bounding box center [385, 236] width 253 height 9
click at [267, 241] on input "Mostrar por secciones" at bounding box center [262, 236] width 7 height 7
checkbox input "false"
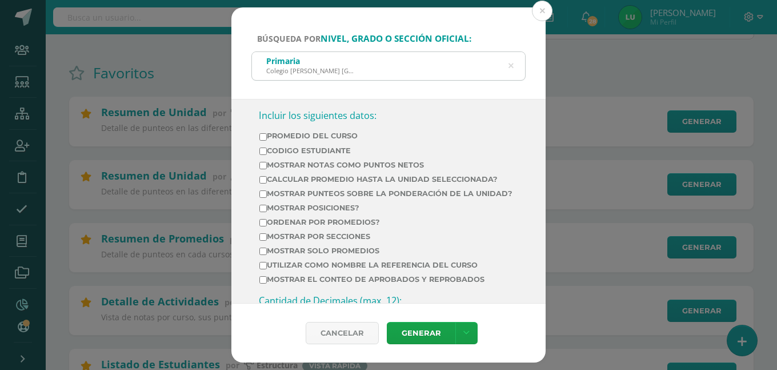
click at [327, 176] on label "Calcular promedio hasta la unidad seleccionada?" at bounding box center [385, 179] width 253 height 9
click at [267, 176] on input "Calcular promedio hasta la unidad seleccionada?" at bounding box center [262, 179] width 7 height 7
checkbox input "true"
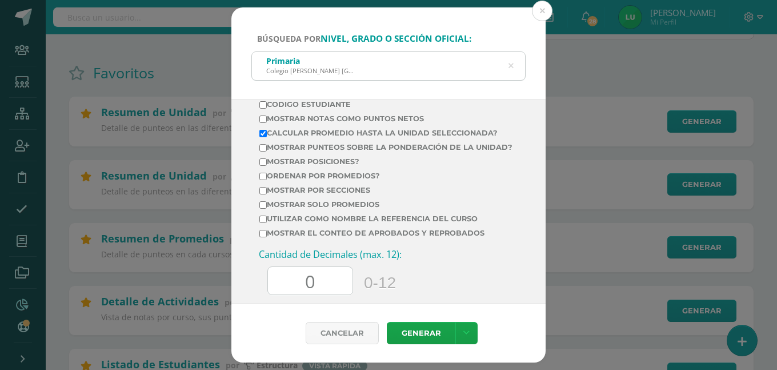
scroll to position [422, 0]
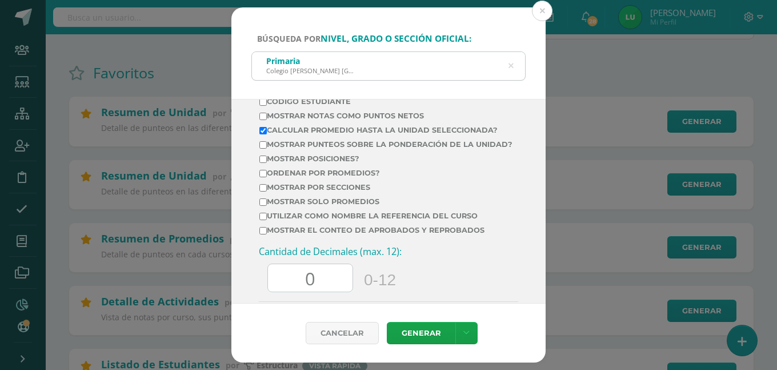
drag, startPoint x: 312, startPoint y: 294, endPoint x: 274, endPoint y: 287, distance: 39.0
click at [274, 287] on input "0" at bounding box center [310, 278] width 85 height 28
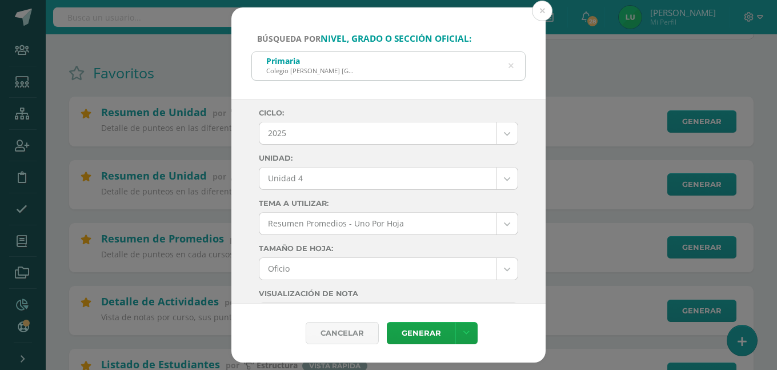
scroll to position [0, 0]
type input "2"
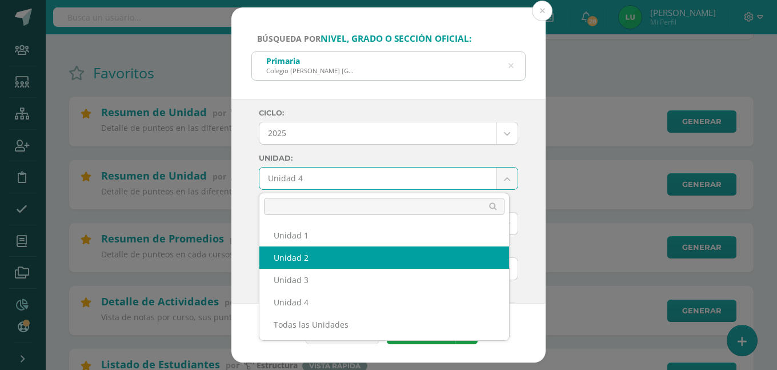
select select "Unidad 2"
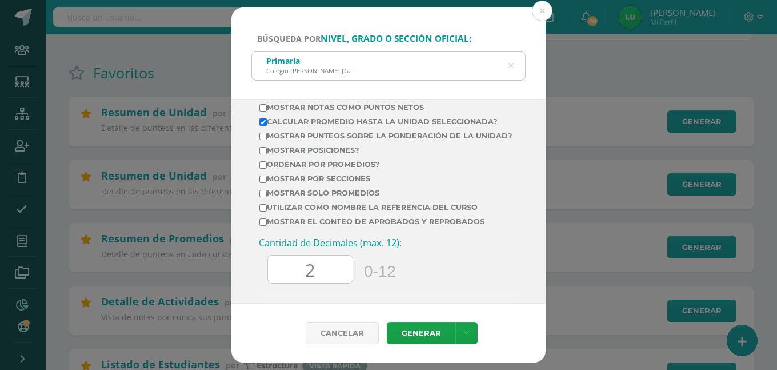
scroll to position [432, 0]
click at [410, 330] on link "Generar" at bounding box center [421, 333] width 69 height 22
click at [324, 106] on label "Mostrar Notas Como Puntos Netos" at bounding box center [385, 105] width 253 height 9
click at [267, 106] on input "Mostrar Notas Como Puntos Netos" at bounding box center [262, 105] width 7 height 7
checkbox input "true"
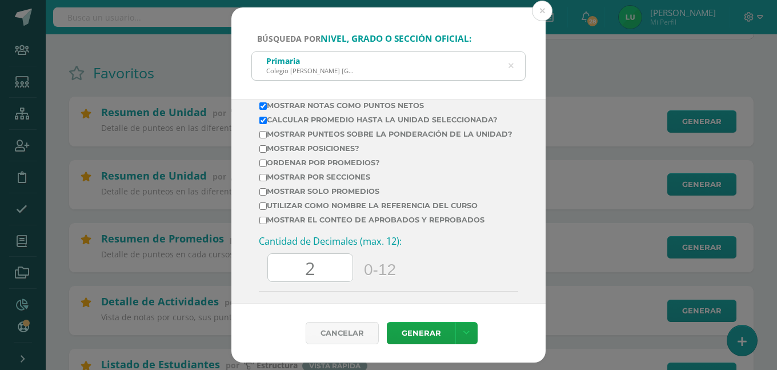
click at [291, 123] on label "Calcular promedio hasta la unidad seleccionada?" at bounding box center [385, 119] width 253 height 9
click at [267, 123] on input "Calcular promedio hasta la unidad seleccionada?" at bounding box center [262, 120] width 7 height 7
checkbox input "false"
click at [266, 181] on input "Mostrar por secciones" at bounding box center [262, 177] width 7 height 7
checkbox input "true"
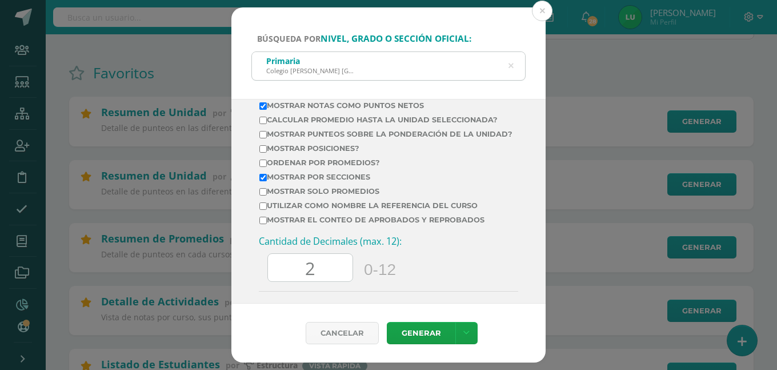
drag, startPoint x: 324, startPoint y: 278, endPoint x: 263, endPoint y: 269, distance: 61.3
click at [263, 269] on div "Cantidad de Decimales (max. 12): 2 0-12" at bounding box center [388, 263] width 259 height 56
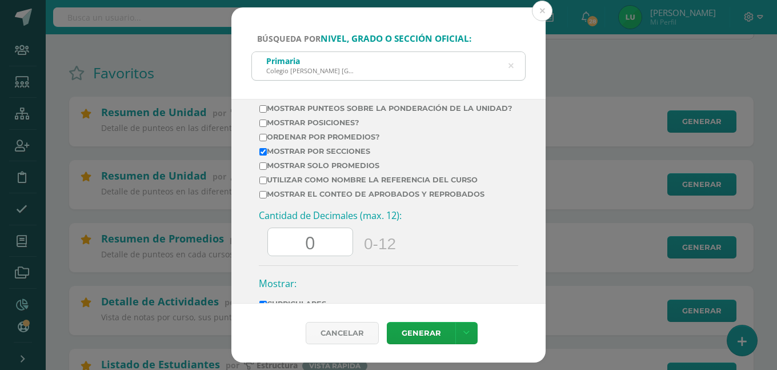
scroll to position [464, 0]
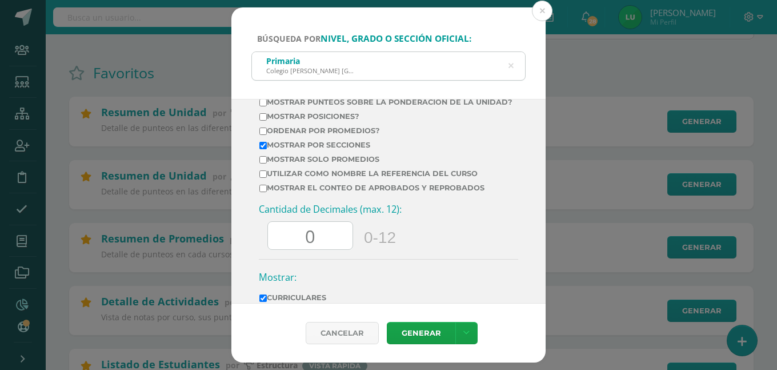
drag, startPoint x: 326, startPoint y: 243, endPoint x: 266, endPoint y: 236, distance: 59.9
click at [266, 236] on div "Cantidad de Decimales (max. 12): 0 0-12" at bounding box center [388, 231] width 259 height 56
type input "2"
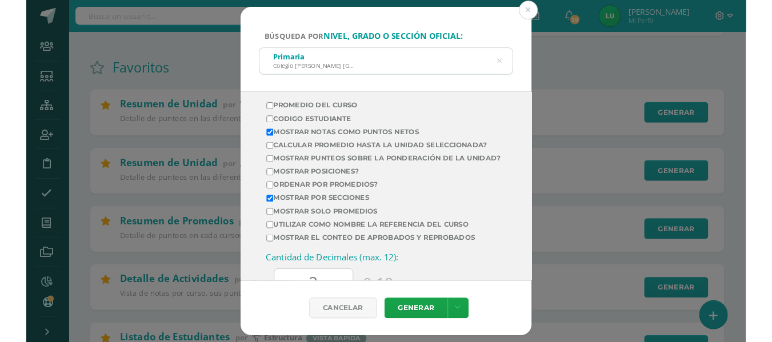
scroll to position [395, 0]
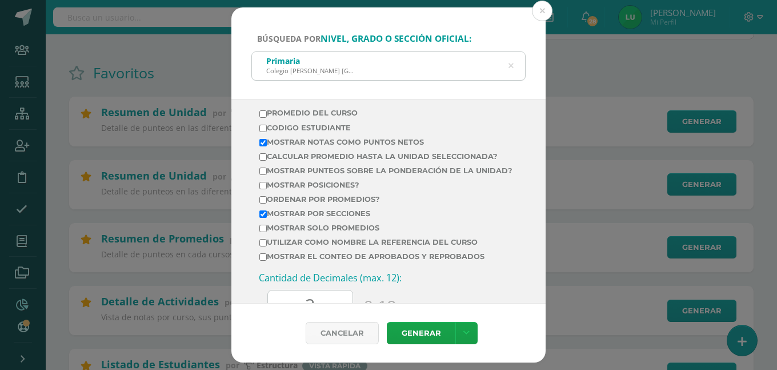
click at [383, 155] on label "Calcular promedio hasta la unidad seleccionada?" at bounding box center [385, 156] width 253 height 9
click at [267, 155] on input "Calcular promedio hasta la unidad seleccionada?" at bounding box center [262, 156] width 7 height 7
checkbox input "true"
click at [349, 140] on label "Mostrar Notas Como Puntos Netos" at bounding box center [385, 142] width 253 height 9
click at [267, 140] on input "Mostrar Notas Como Puntos Netos" at bounding box center [262, 142] width 7 height 7
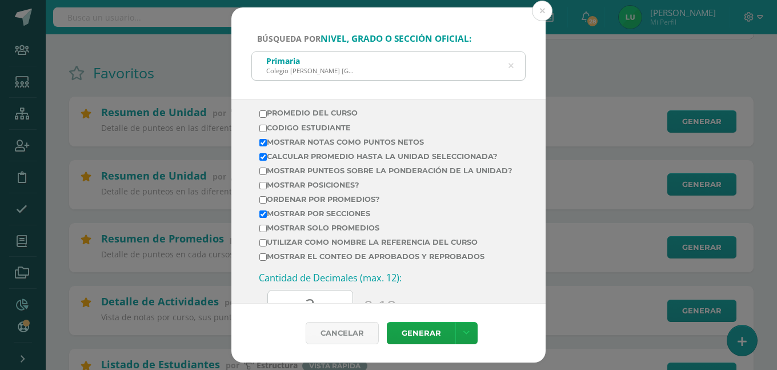
checkbox input "false"
click at [286, 218] on label "Mostrar por secciones" at bounding box center [385, 213] width 253 height 9
click at [267, 218] on input "Mostrar por secciones" at bounding box center [262, 213] width 7 height 7
checkbox input "false"
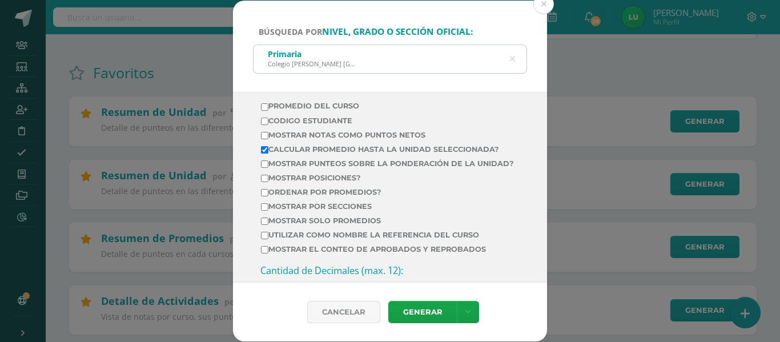
drag, startPoint x: 122, startPoint y: 229, endPoint x: 85, endPoint y: 250, distance: 42.5
click at [121, 229] on div "Búsqueda por nivel, grado o sección oficial: Primaria Colegio Cristiano Bilingü…" at bounding box center [390, 171] width 771 height 341
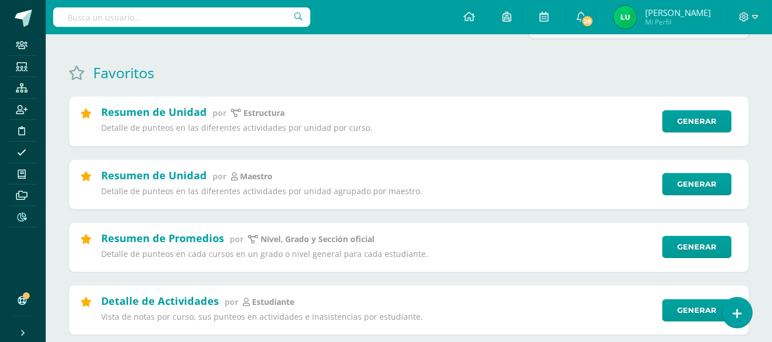
click at [29, 295] on div at bounding box center [26, 296] width 7 height 7
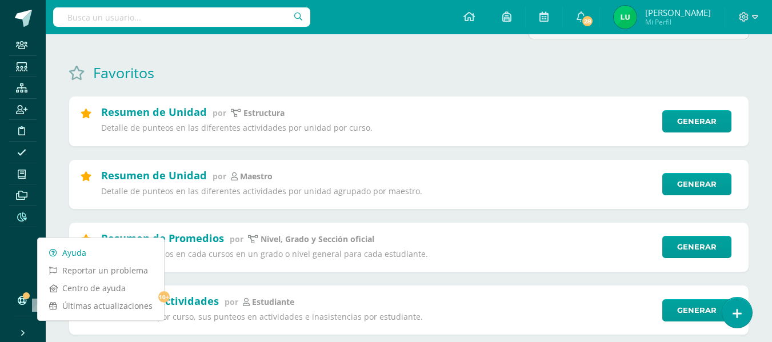
click at [81, 258] on link "Ayuda" at bounding box center [101, 253] width 126 height 18
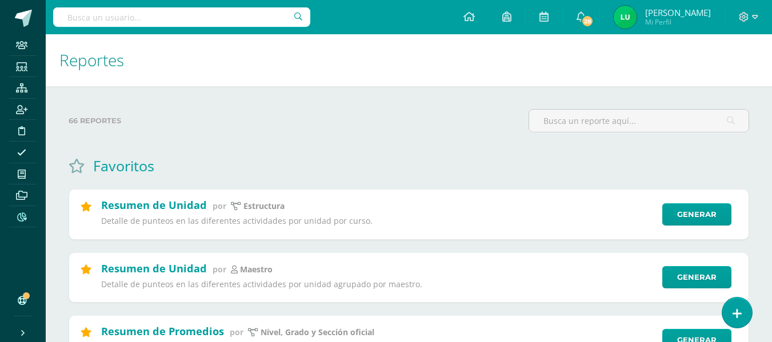
scroll to position [114, 0]
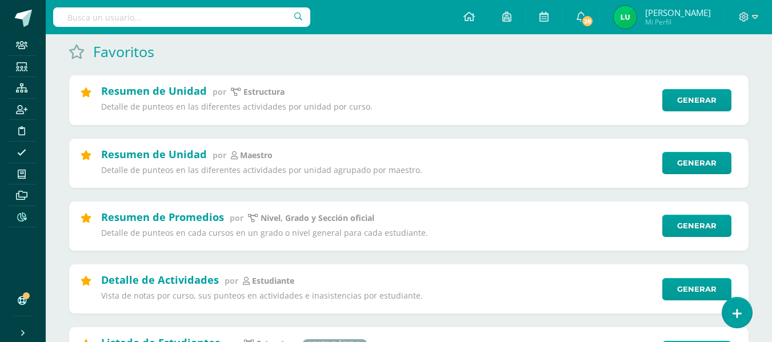
click at [665, 54] on div "Favoritos" at bounding box center [409, 51] width 680 height 19
click at [103, 18] on input "text" at bounding box center [181, 16] width 257 height 19
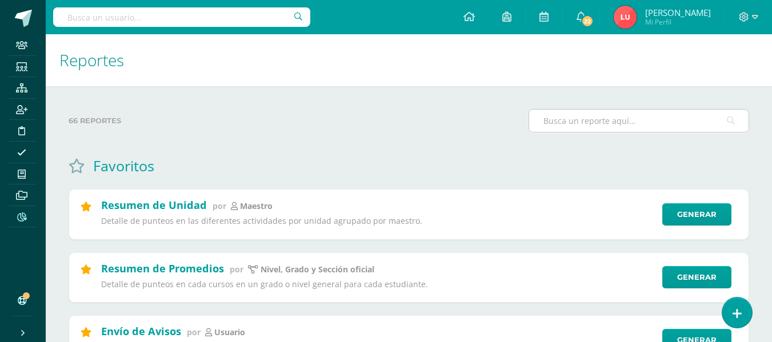
click at [575, 127] on input "text" at bounding box center [638, 121] width 219 height 22
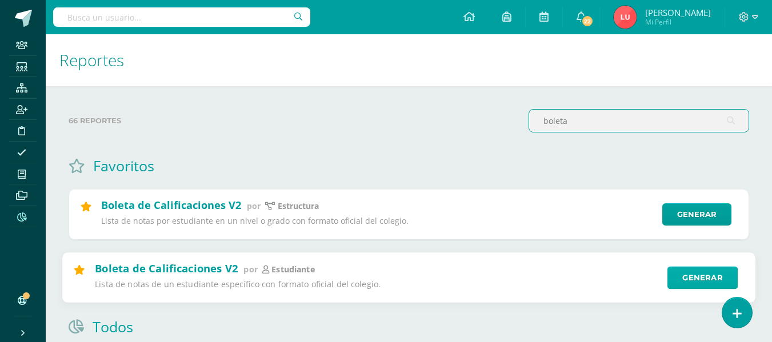
type input "boleta"
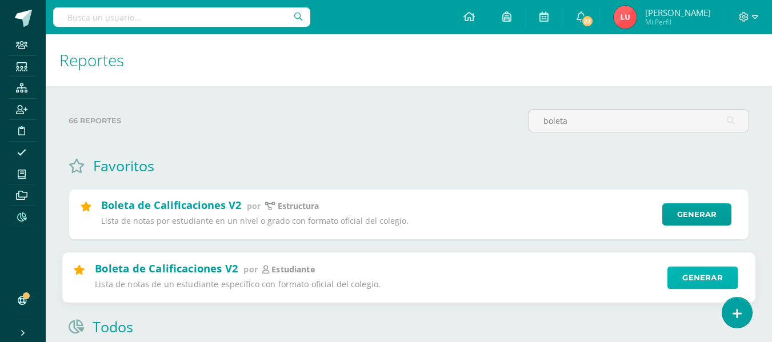
click at [673, 276] on link "Generar" at bounding box center [702, 277] width 70 height 23
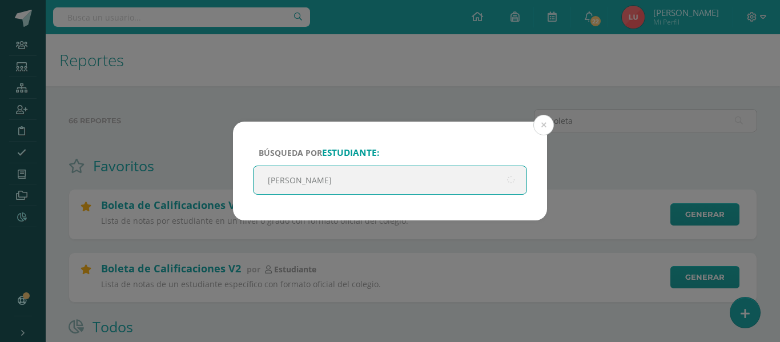
type input "[PERSON_NAME]"
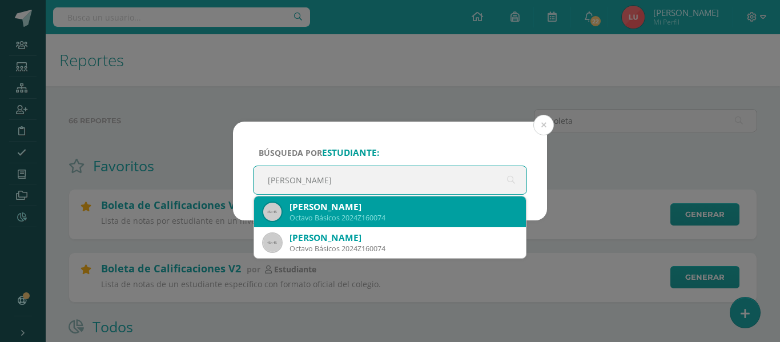
click at [350, 202] on div "[PERSON_NAME]" at bounding box center [403, 207] width 227 height 12
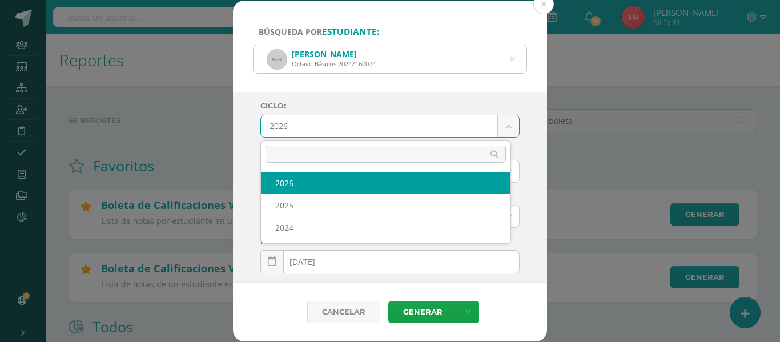
click at [283, 130] on body "Búsqueda por estudiante: [PERSON_NAME] [PERSON_NAME] 2024Z160074 [PERSON_NAME] …" at bounding box center [390, 281] width 780 height 563
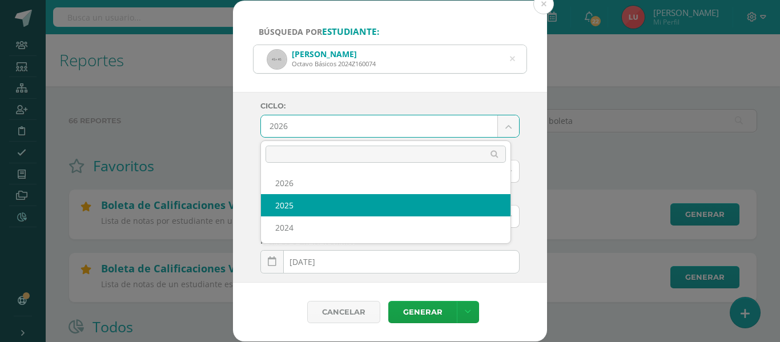
select select "3"
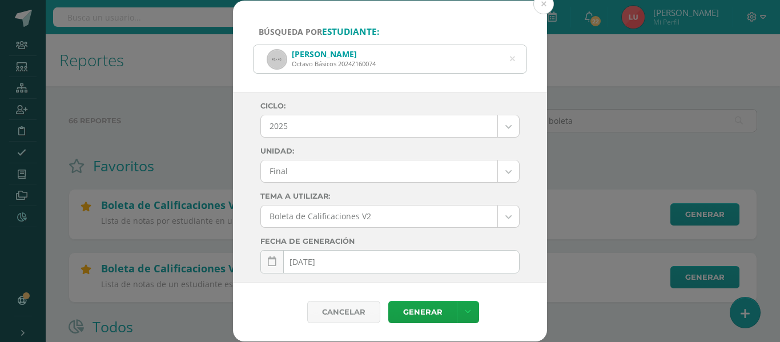
click at [295, 173] on body "Búsqueda por estudiante: [PERSON_NAME] [PERSON_NAME] 2024Z160074 [PERSON_NAME] …" at bounding box center [390, 281] width 780 height 563
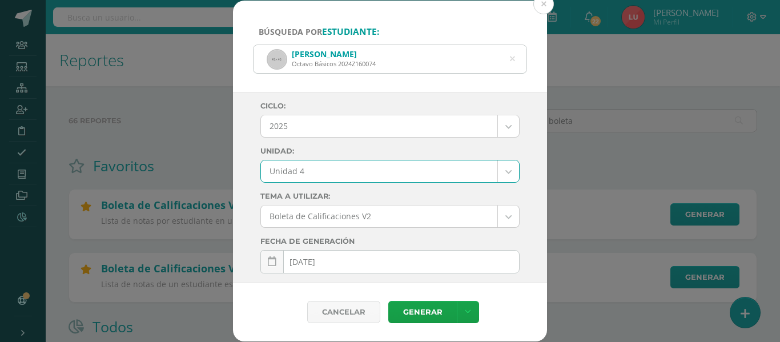
click at [299, 175] on body "Búsqueda por estudiante: [PERSON_NAME] [PERSON_NAME] 2024Z160074 [PERSON_NAME] …" at bounding box center [390, 281] width 780 height 563
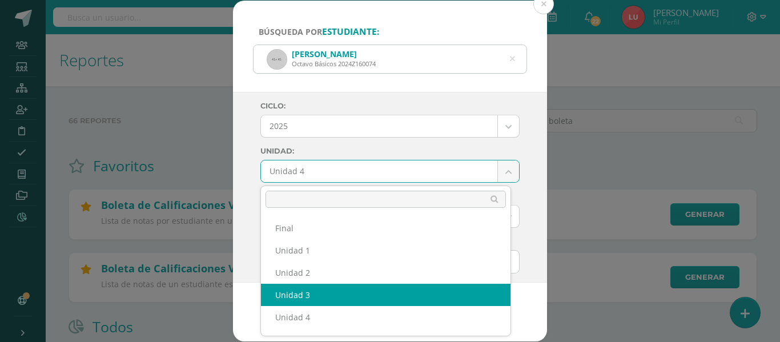
select select "Unidad 3"
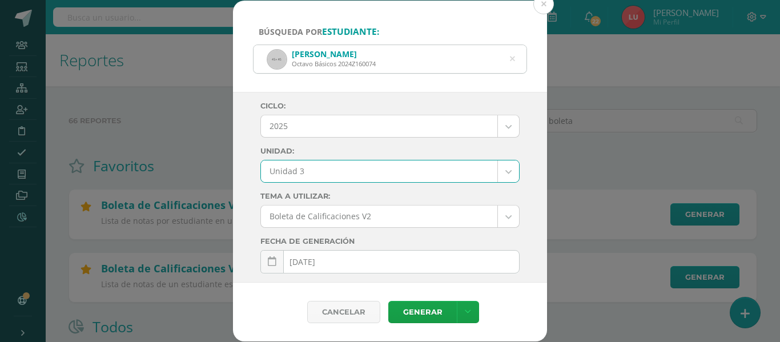
click at [257, 179] on div "Ciclo: 2025 2026 2025 2024 Unidad: Unidad 3 Final Unidad 1 Unidad 2 Unidad 3 Un…" at bounding box center [390, 187] width 314 height 191
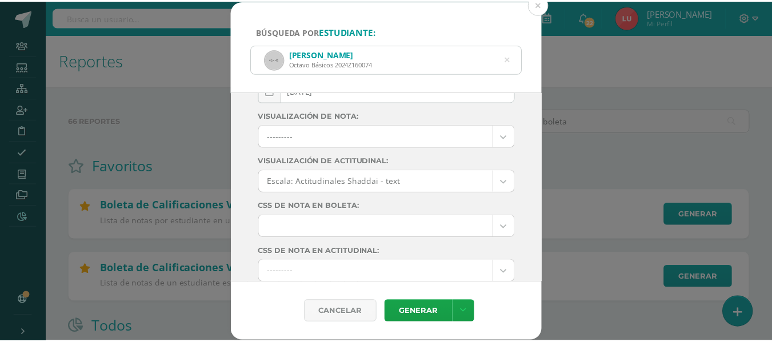
scroll to position [212, 0]
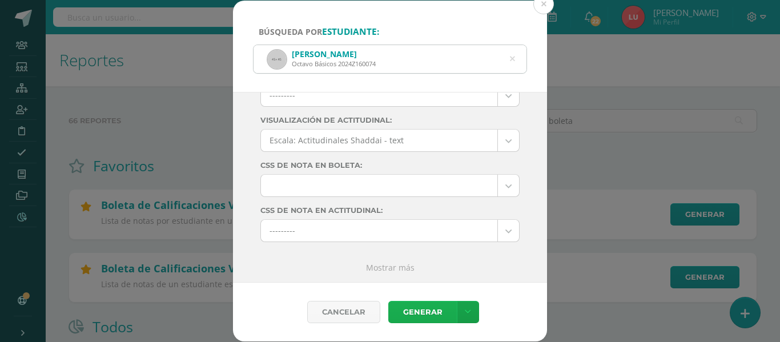
click at [415, 303] on link "Generar" at bounding box center [423, 312] width 69 height 22
drag, startPoint x: 169, startPoint y: 79, endPoint x: 167, endPoint y: 69, distance: 10.4
click at [169, 79] on div "Búsqueda por estudiante: [PERSON_NAME] [PERSON_NAME] 2024Z160074 [PERSON_NAME] …" at bounding box center [390, 171] width 771 height 341
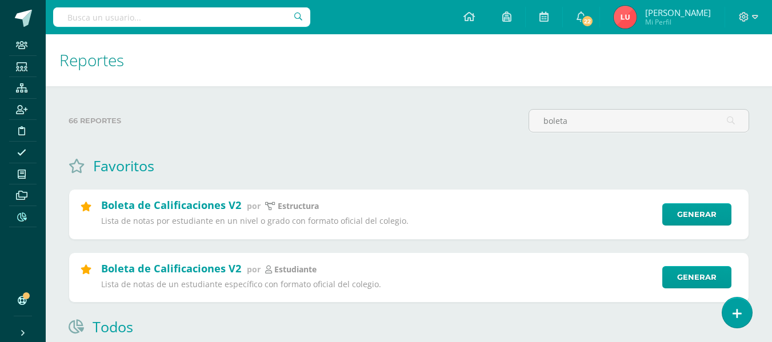
click at [153, 17] on input "text" at bounding box center [181, 16] width 257 height 19
click at [149, 19] on input "text" at bounding box center [181, 16] width 257 height 19
click at [141, 21] on input "[PERSON_NAME]" at bounding box center [181, 16] width 257 height 19
type input "[PERSON_NAME]"
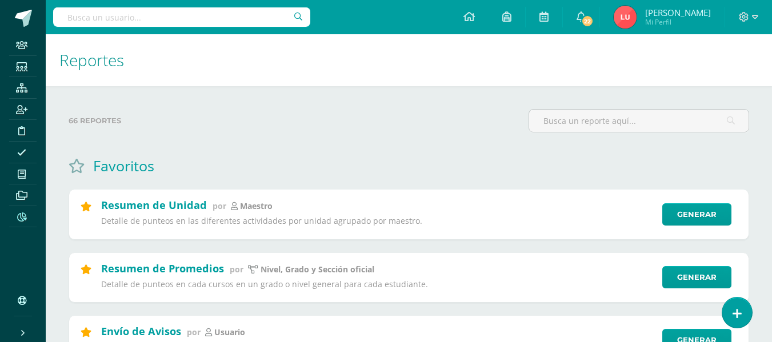
click at [193, 15] on input "text" at bounding box center [181, 16] width 257 height 19
click at [146, 18] on input "text" at bounding box center [181, 16] width 257 height 19
type input "daniel perez"
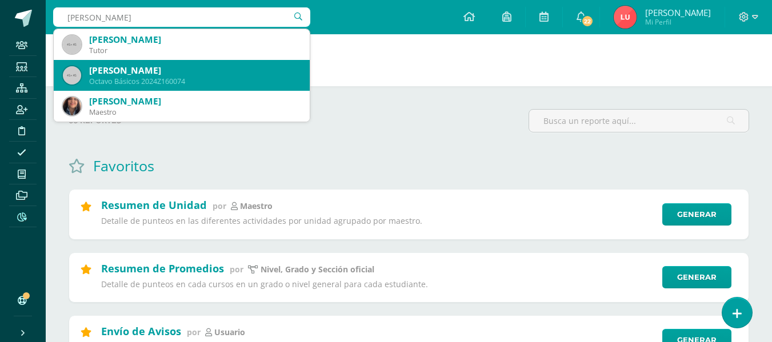
click at [149, 69] on div "Daniel Andres Pérez Ramírez" at bounding box center [194, 71] width 211 height 12
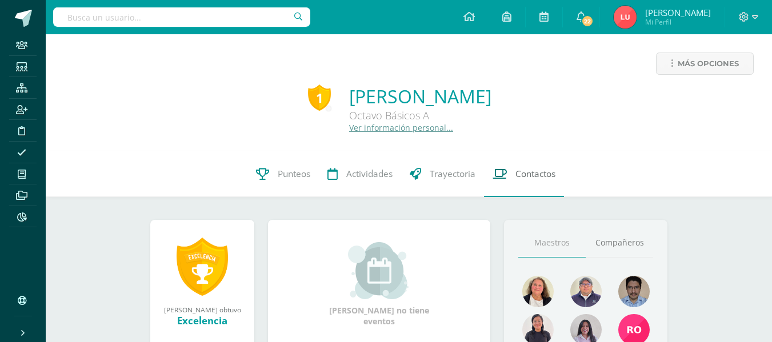
click at [537, 169] on span "Contactos" at bounding box center [535, 174] width 40 height 12
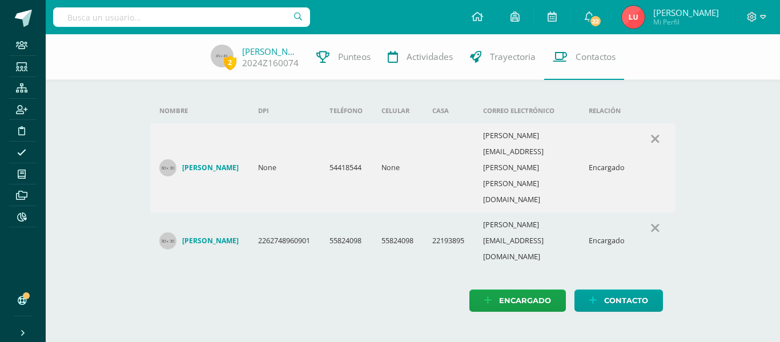
click at [530, 143] on td "[PERSON_NAME][EMAIL_ADDRESS][PERSON_NAME][PERSON_NAME][DOMAIN_NAME]" at bounding box center [527, 167] width 106 height 89
click at [531, 139] on td "[PERSON_NAME][EMAIL_ADDRESS][PERSON_NAME][PERSON_NAME][DOMAIN_NAME]" at bounding box center [527, 167] width 106 height 89
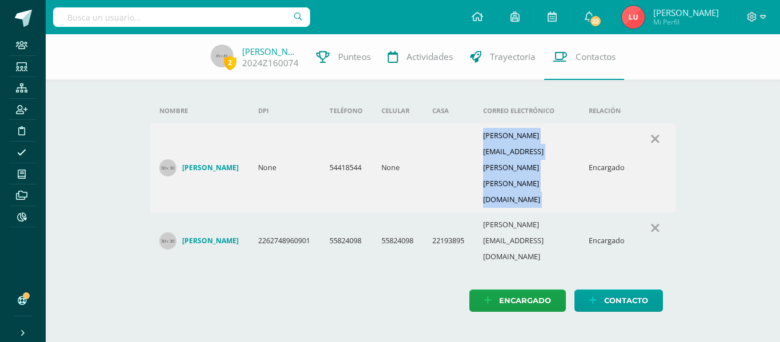
click at [531, 139] on td "[PERSON_NAME][EMAIL_ADDRESS][PERSON_NAME][PERSON_NAME][DOMAIN_NAME]" at bounding box center [527, 167] width 106 height 89
copy td "[PERSON_NAME][EMAIL_ADDRESS][PERSON_NAME][PERSON_NAME][DOMAIN_NAME]"
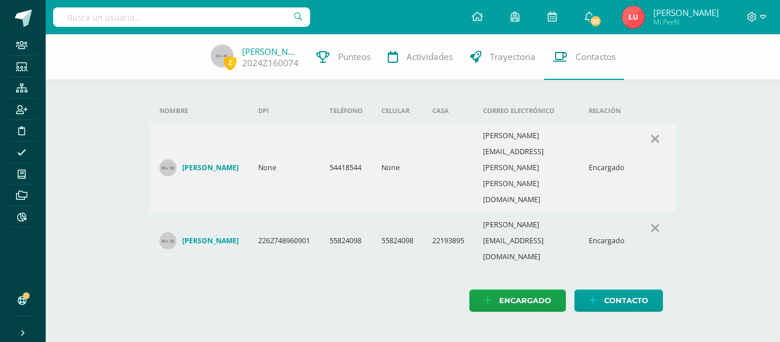
click at [499, 213] on td "[PERSON_NAME][EMAIL_ADDRESS][DOMAIN_NAME]" at bounding box center [527, 241] width 106 height 57
copy td "[PERSON_NAME][EMAIL_ADDRESS][DOMAIN_NAME]"
click at [286, 49] on link "[PERSON_NAME]" at bounding box center [270, 51] width 57 height 11
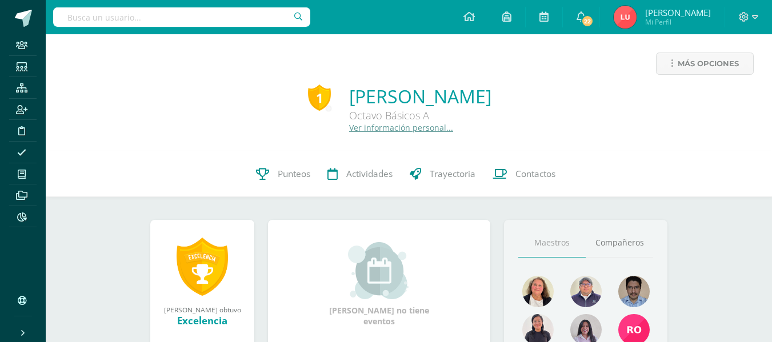
click at [210, 12] on input "text" at bounding box center [181, 16] width 257 height 19
type input "[PERSON_NAME]"
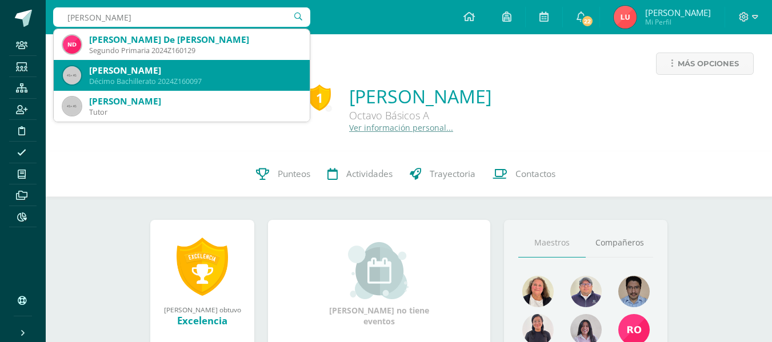
click at [187, 72] on div "[PERSON_NAME]" at bounding box center [194, 71] width 211 height 12
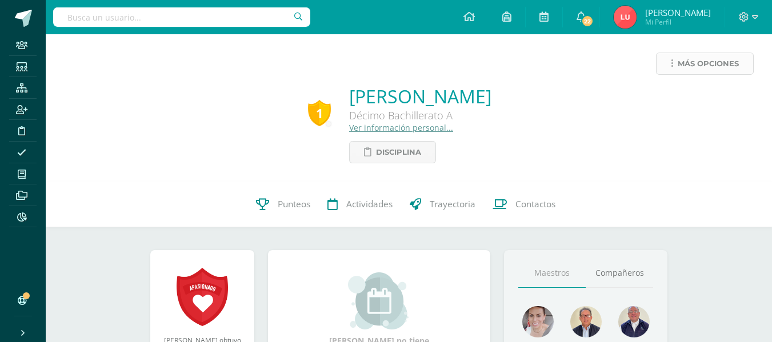
click at [669, 60] on link "Más opciones" at bounding box center [705, 64] width 98 height 22
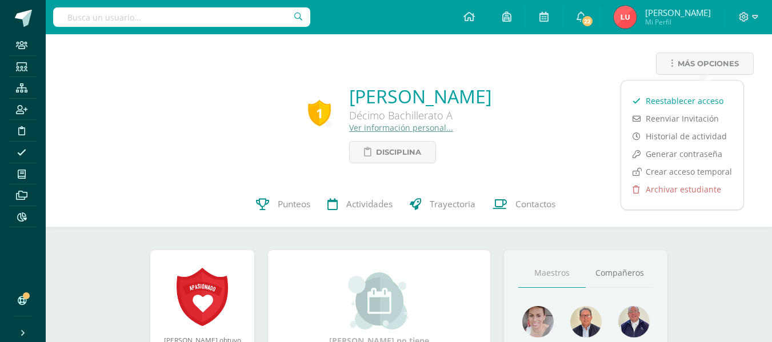
click at [665, 96] on link "Reestablecer acceso" at bounding box center [682, 101] width 122 height 18
